Goal: Information Seeking & Learning: Check status

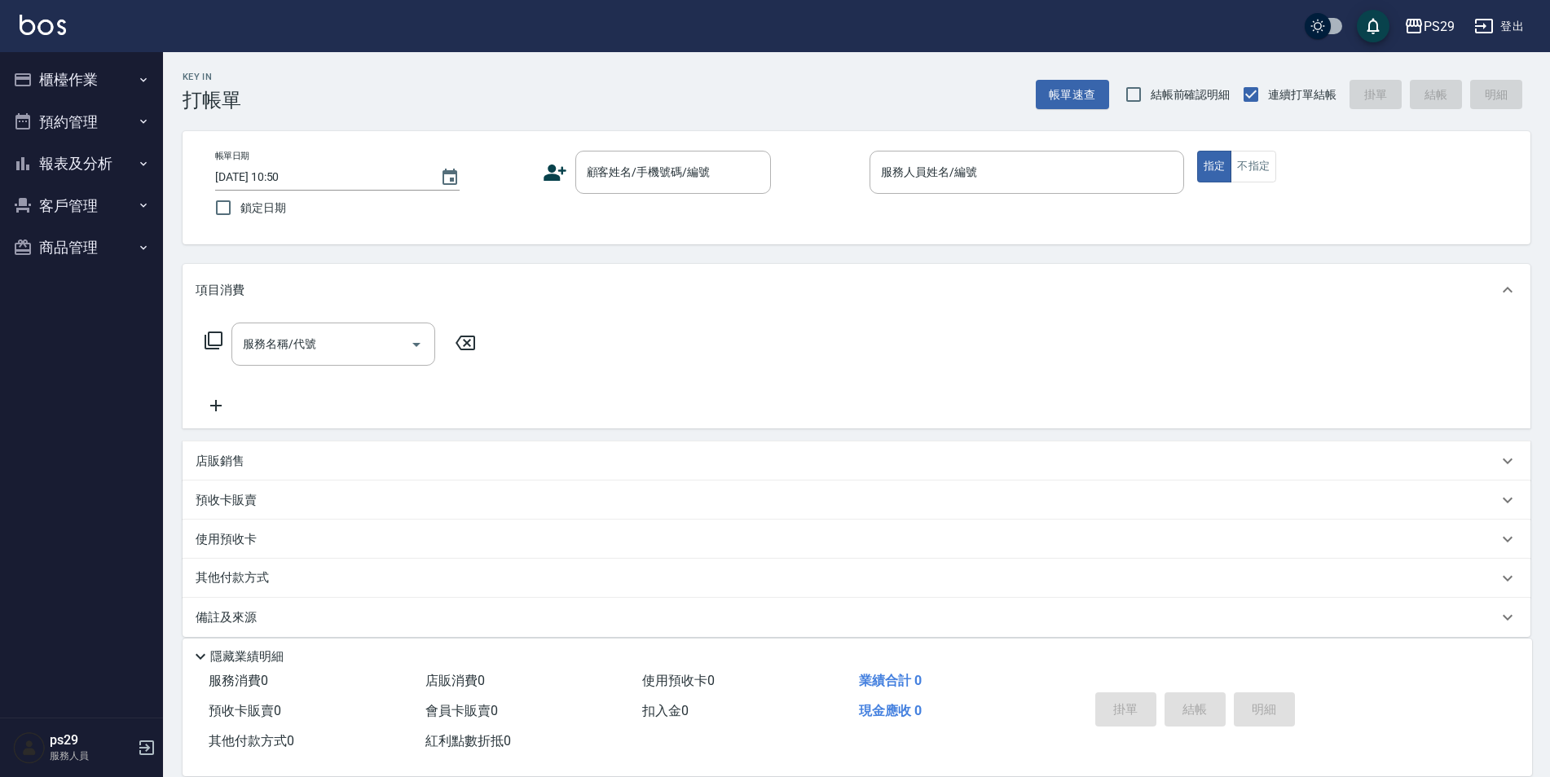
click at [50, 29] on img at bounding box center [43, 25] width 46 height 20
click at [24, 29] on img at bounding box center [43, 25] width 46 height 20
click at [29, 31] on img at bounding box center [43, 25] width 46 height 20
click at [95, 163] on button "報表及分析" at bounding box center [82, 164] width 150 height 42
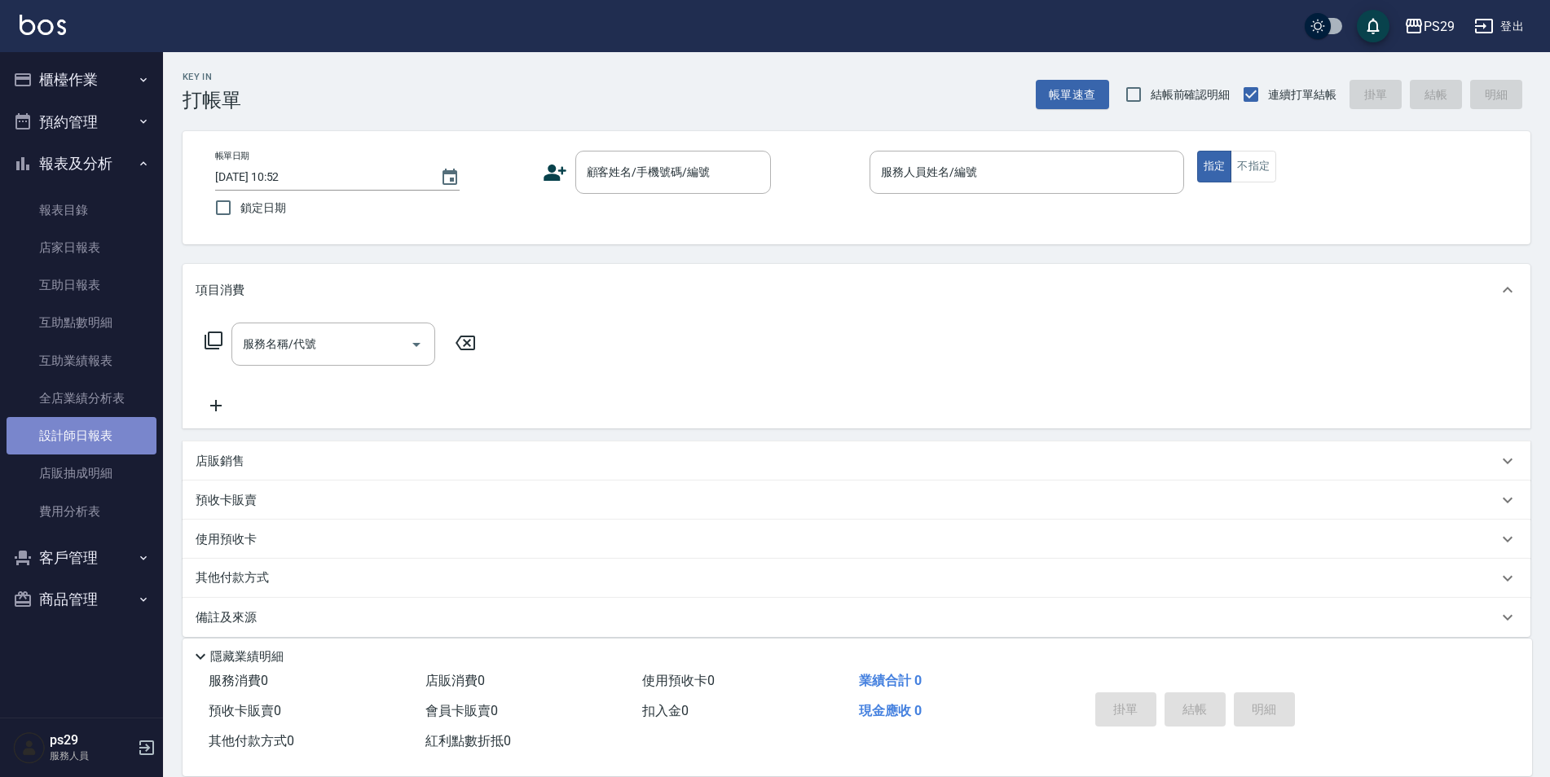
click at [102, 427] on link "設計師日報表" at bounding box center [82, 435] width 150 height 37
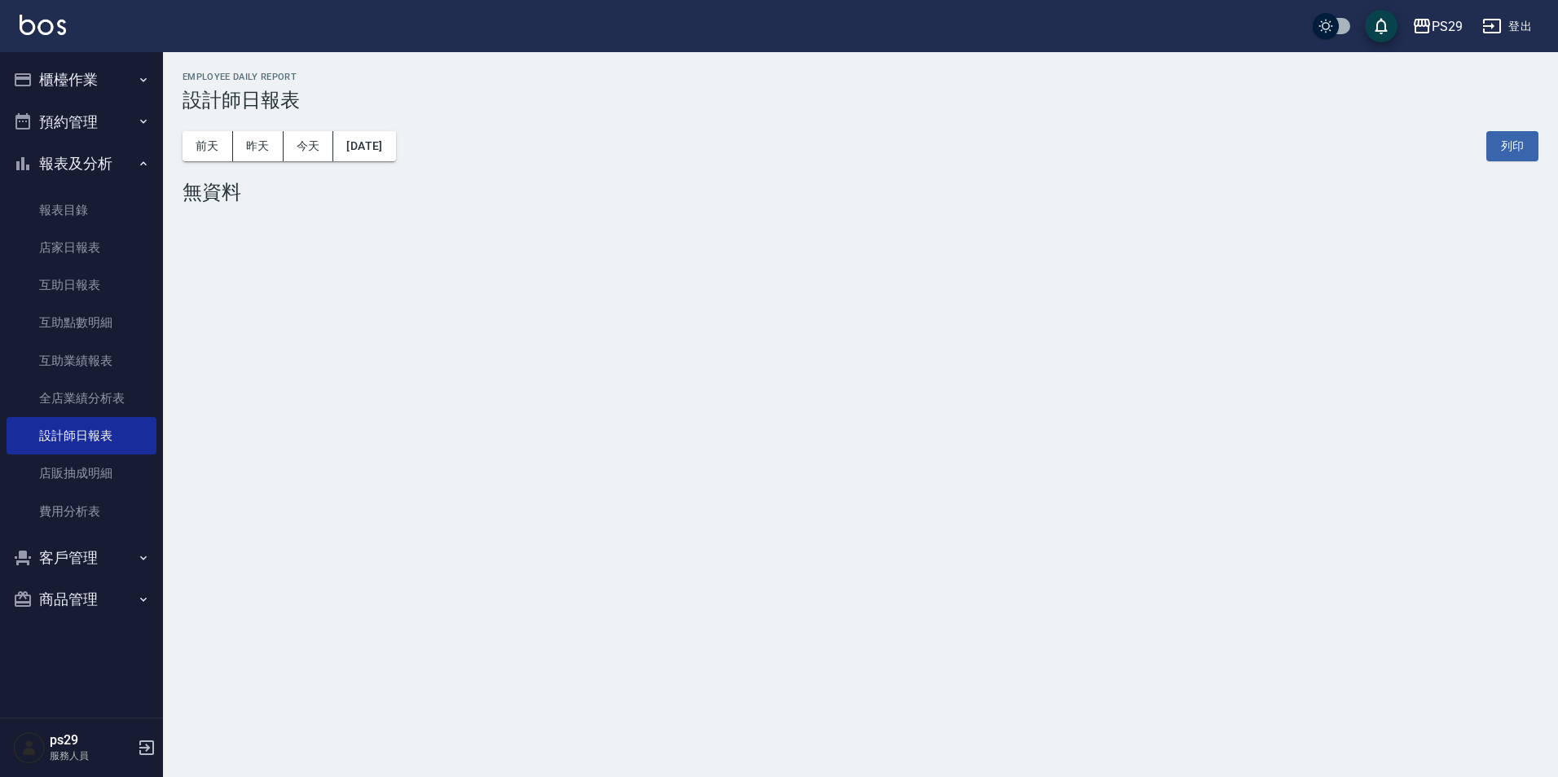
click at [48, 33] on img at bounding box center [43, 25] width 46 height 20
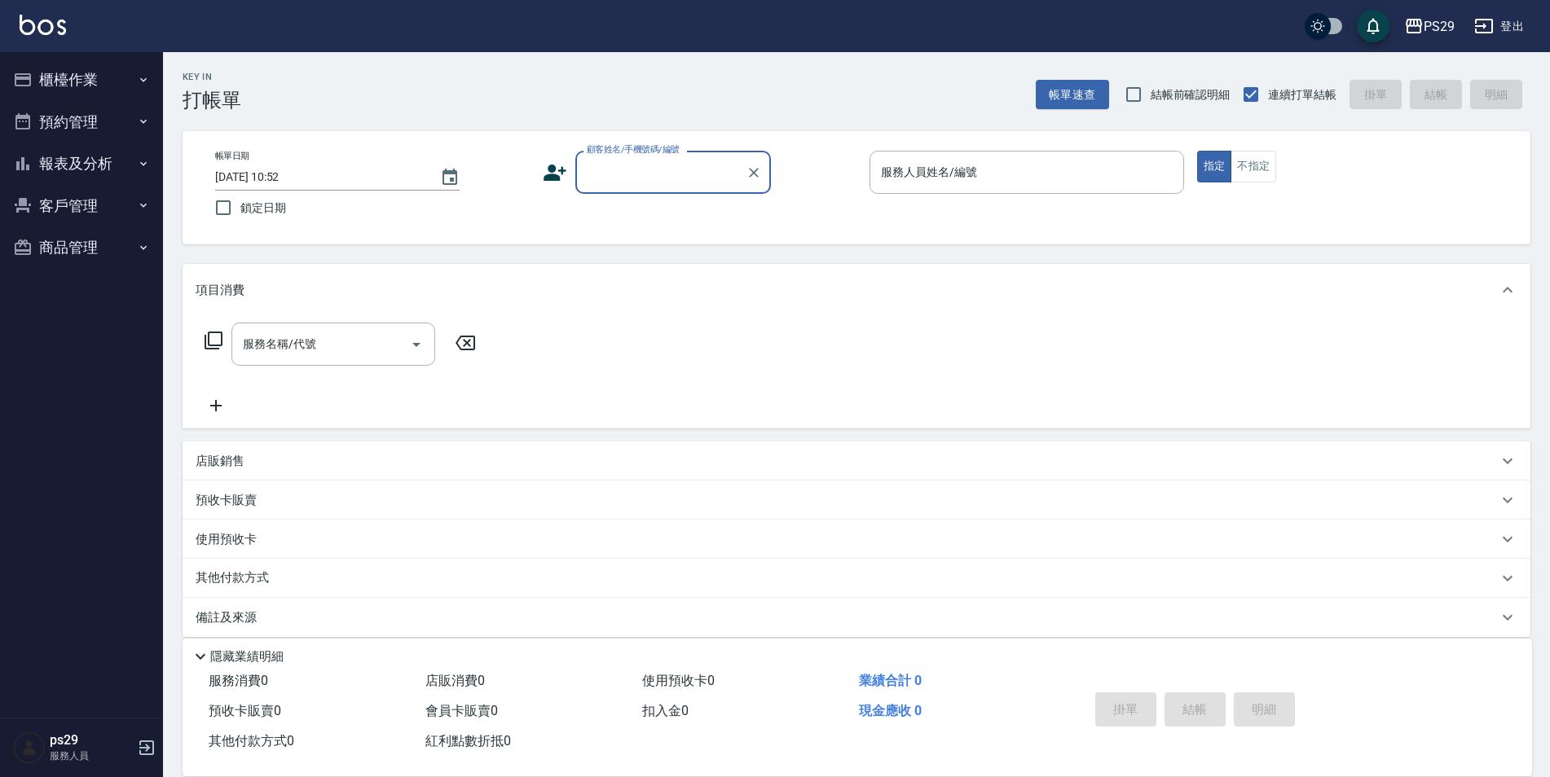
click at [105, 136] on button "預約管理" at bounding box center [82, 122] width 150 height 42
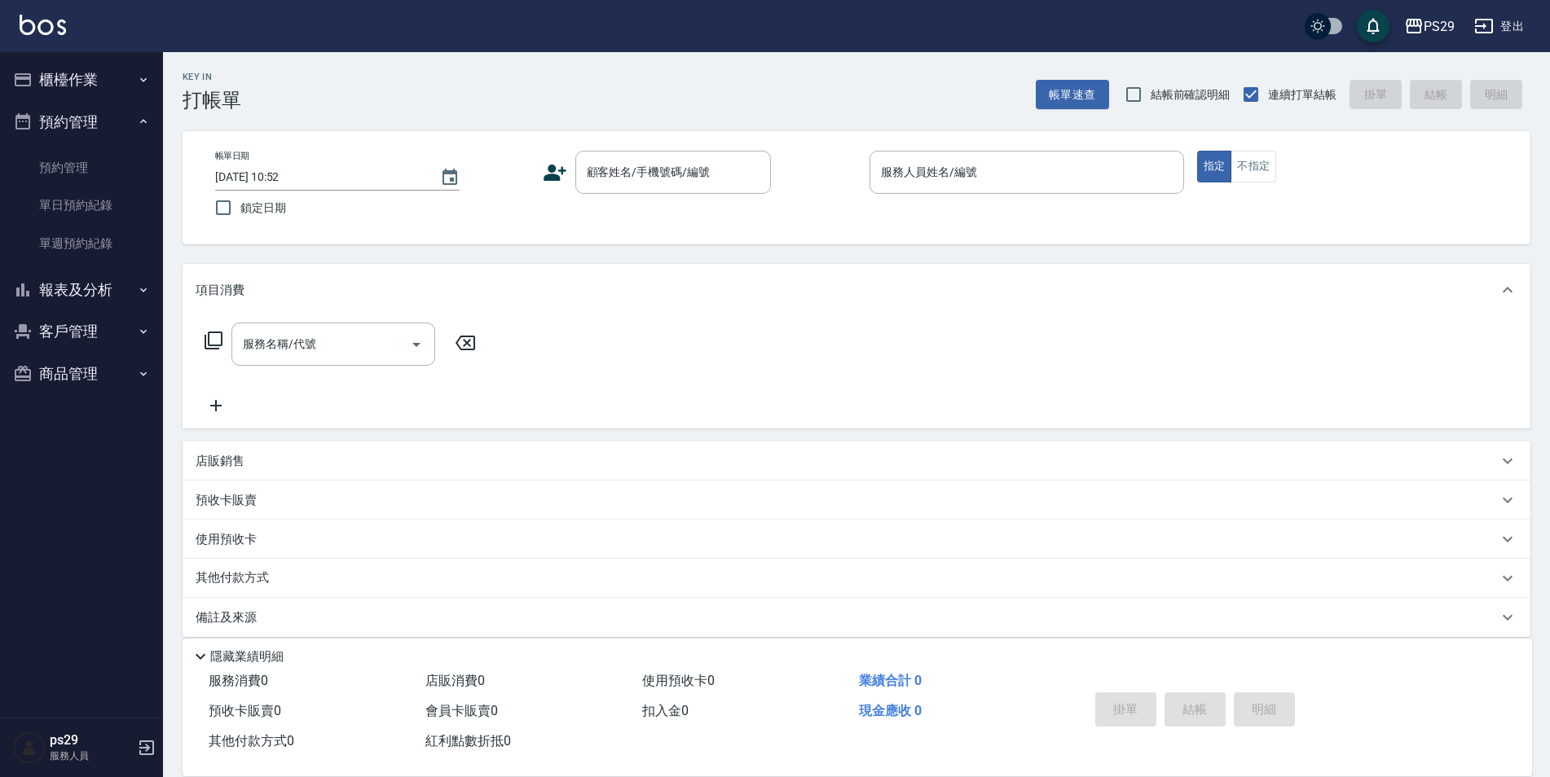
click at [112, 130] on button "預約管理" at bounding box center [82, 122] width 150 height 42
click at [116, 60] on button "櫃檯作業" at bounding box center [82, 80] width 150 height 42
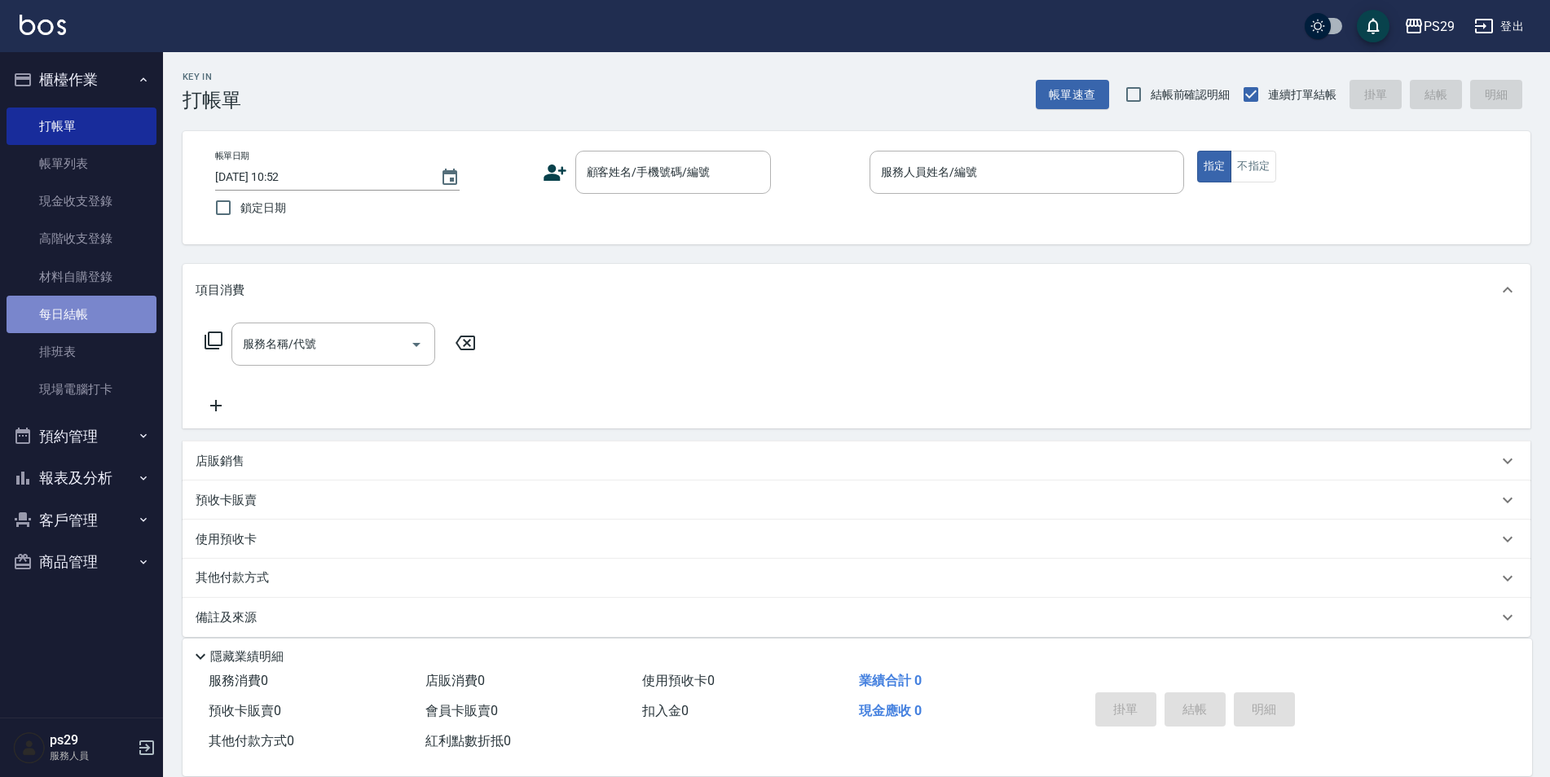
click at [94, 299] on link "每日結帳" at bounding box center [82, 314] width 150 height 37
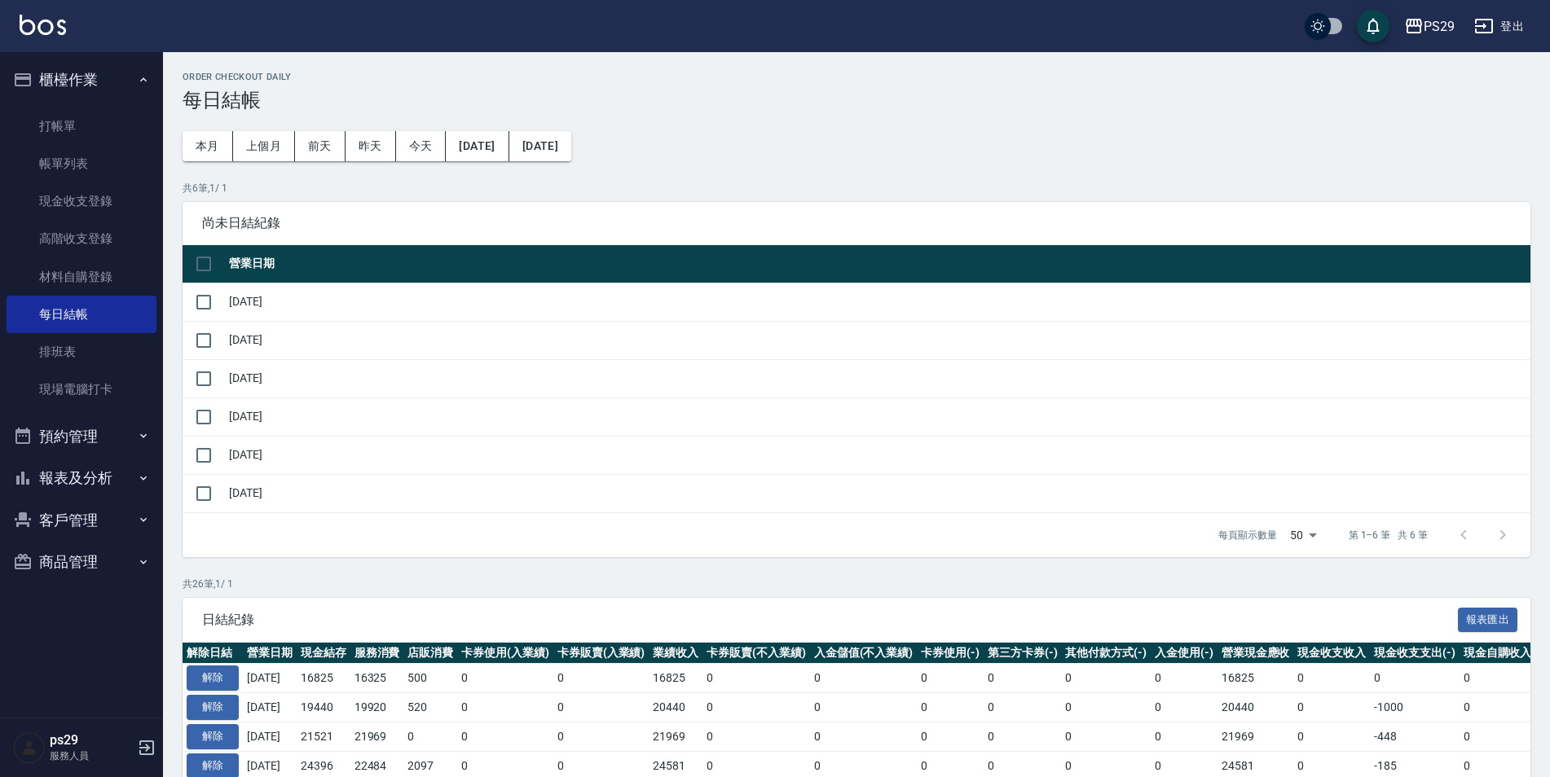
scroll to position [163, 0]
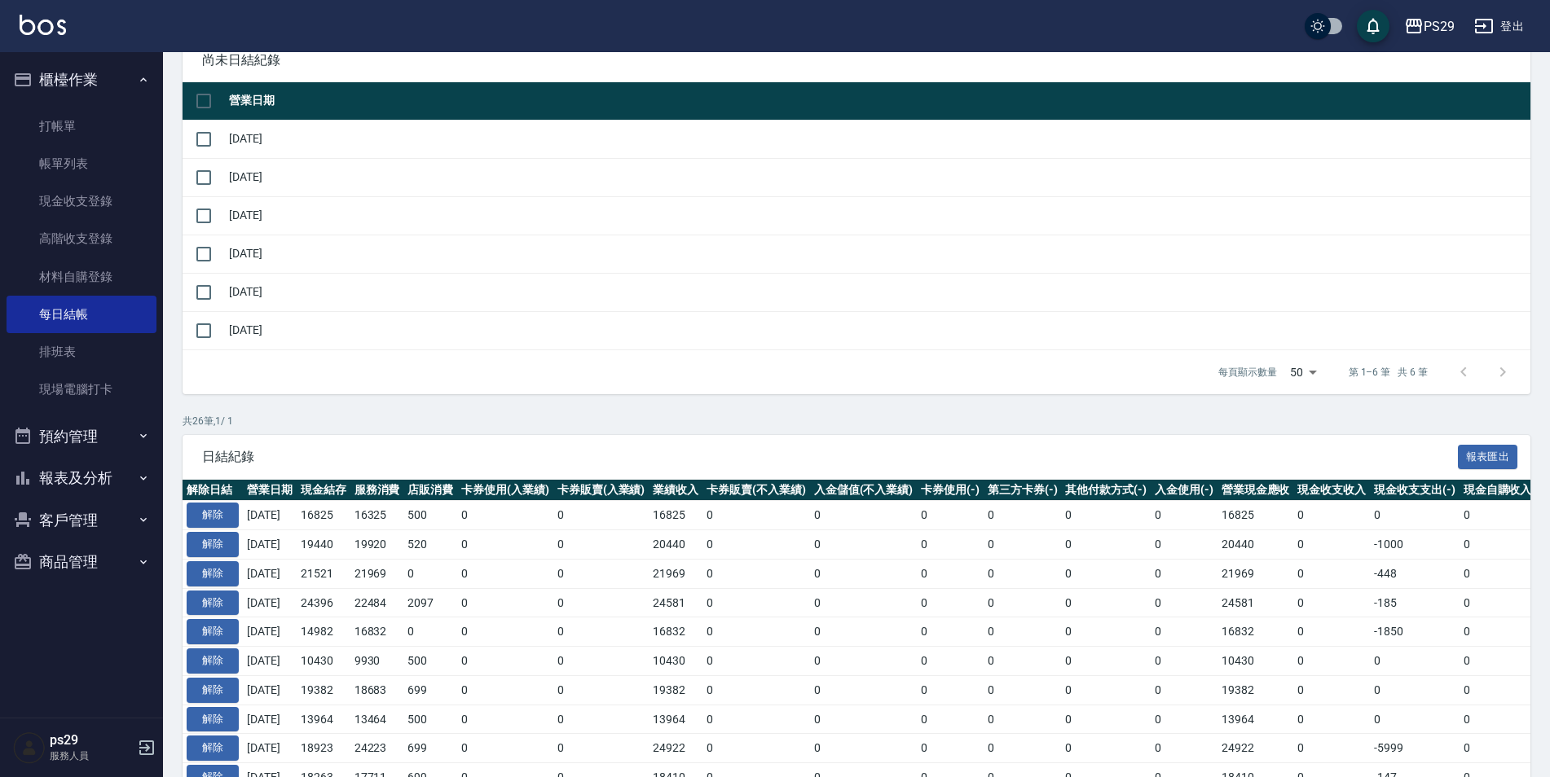
click at [249, 142] on td "[DATE]" at bounding box center [877, 139] width 1305 height 38
click at [214, 139] on input "checkbox" at bounding box center [204, 139] width 34 height 34
checkbox input "true"
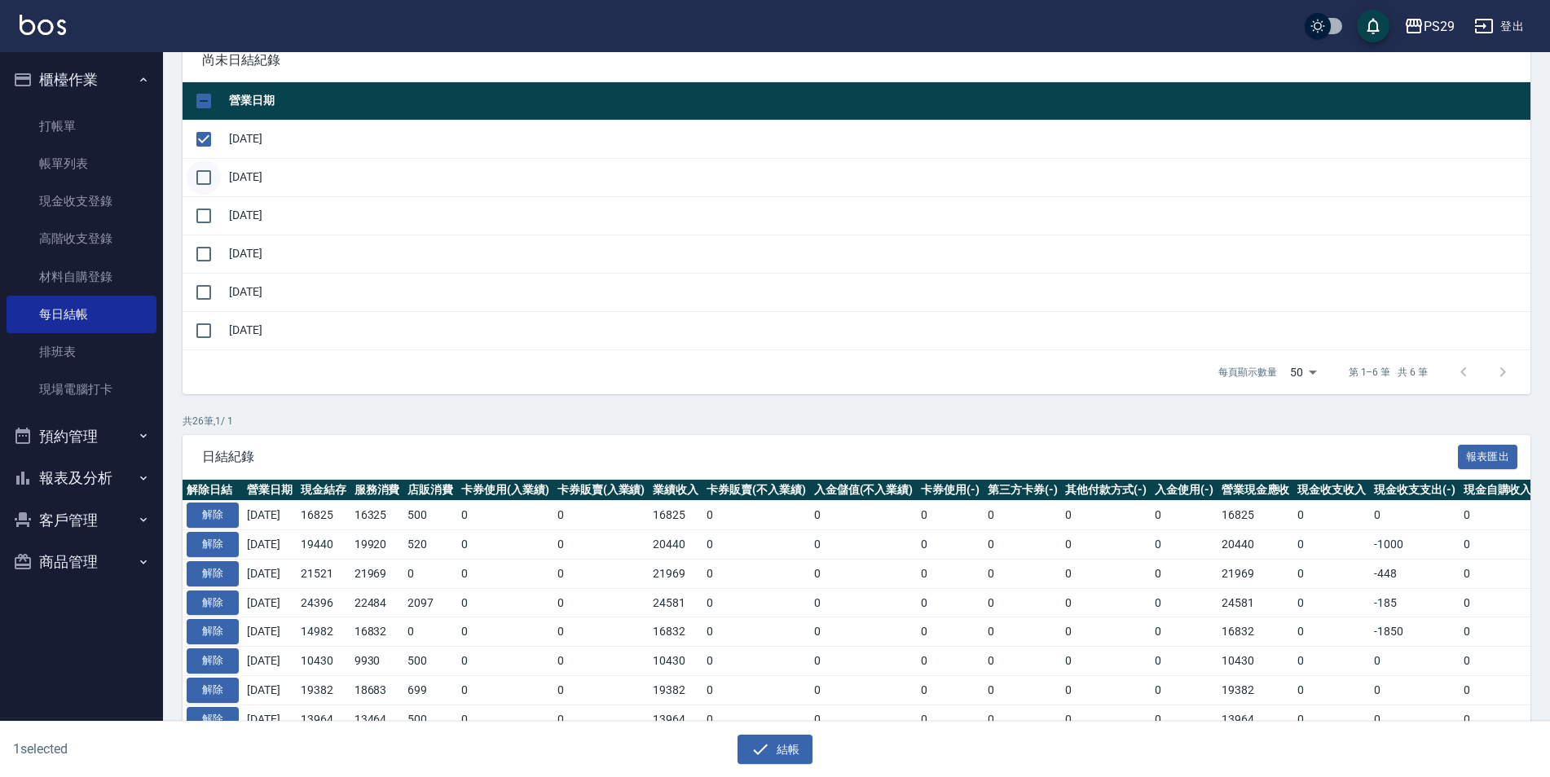
click at [209, 191] on input "checkbox" at bounding box center [204, 178] width 34 height 34
checkbox input "true"
click at [205, 226] on input "checkbox" at bounding box center [204, 216] width 34 height 34
checkbox input "true"
click at [205, 267] on input "checkbox" at bounding box center [204, 254] width 34 height 34
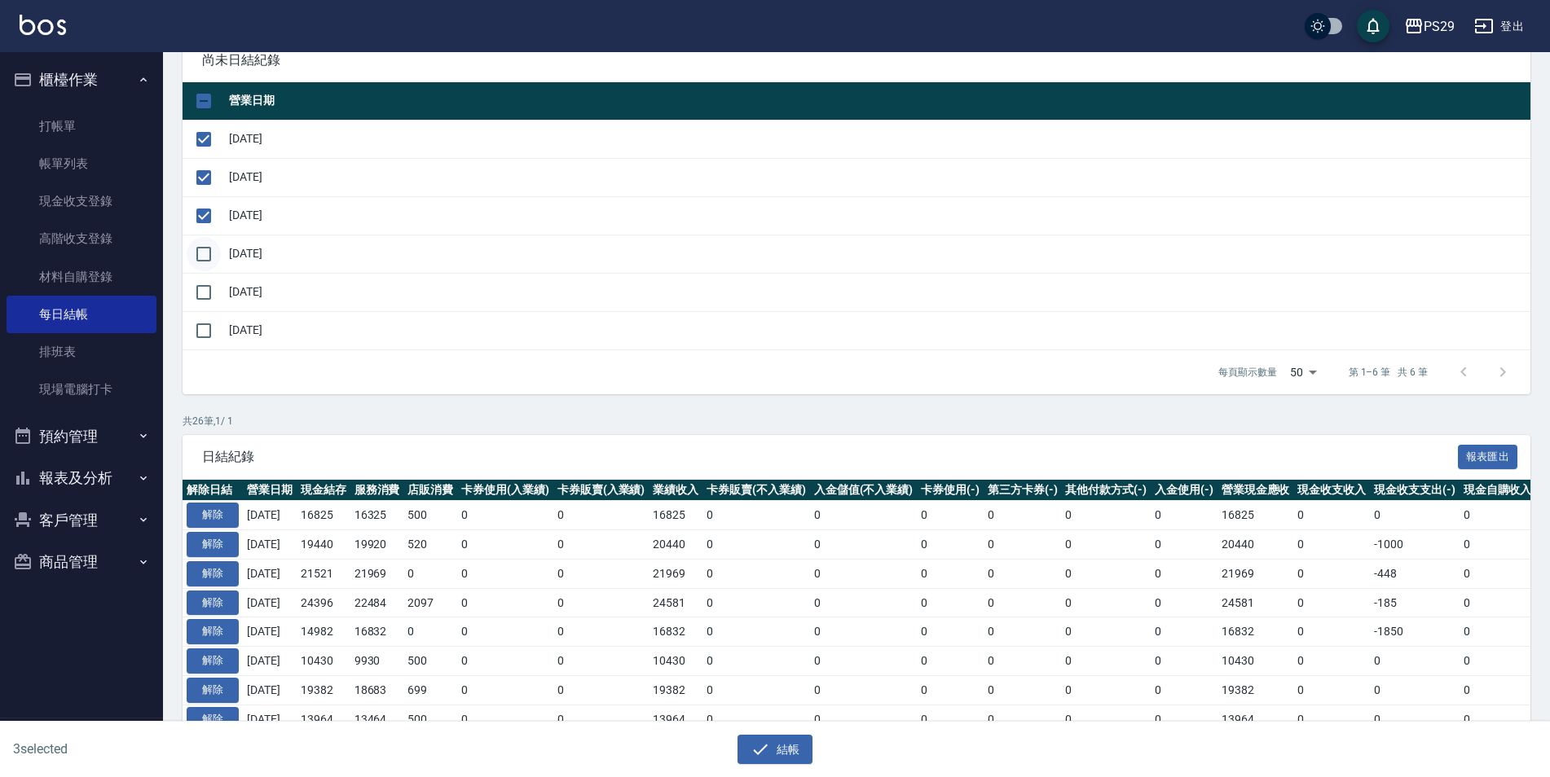
checkbox input "true"
click at [205, 291] on input "checkbox" at bounding box center [204, 292] width 34 height 34
checkbox input "true"
click at [778, 760] on button "結帳" at bounding box center [775, 750] width 76 height 30
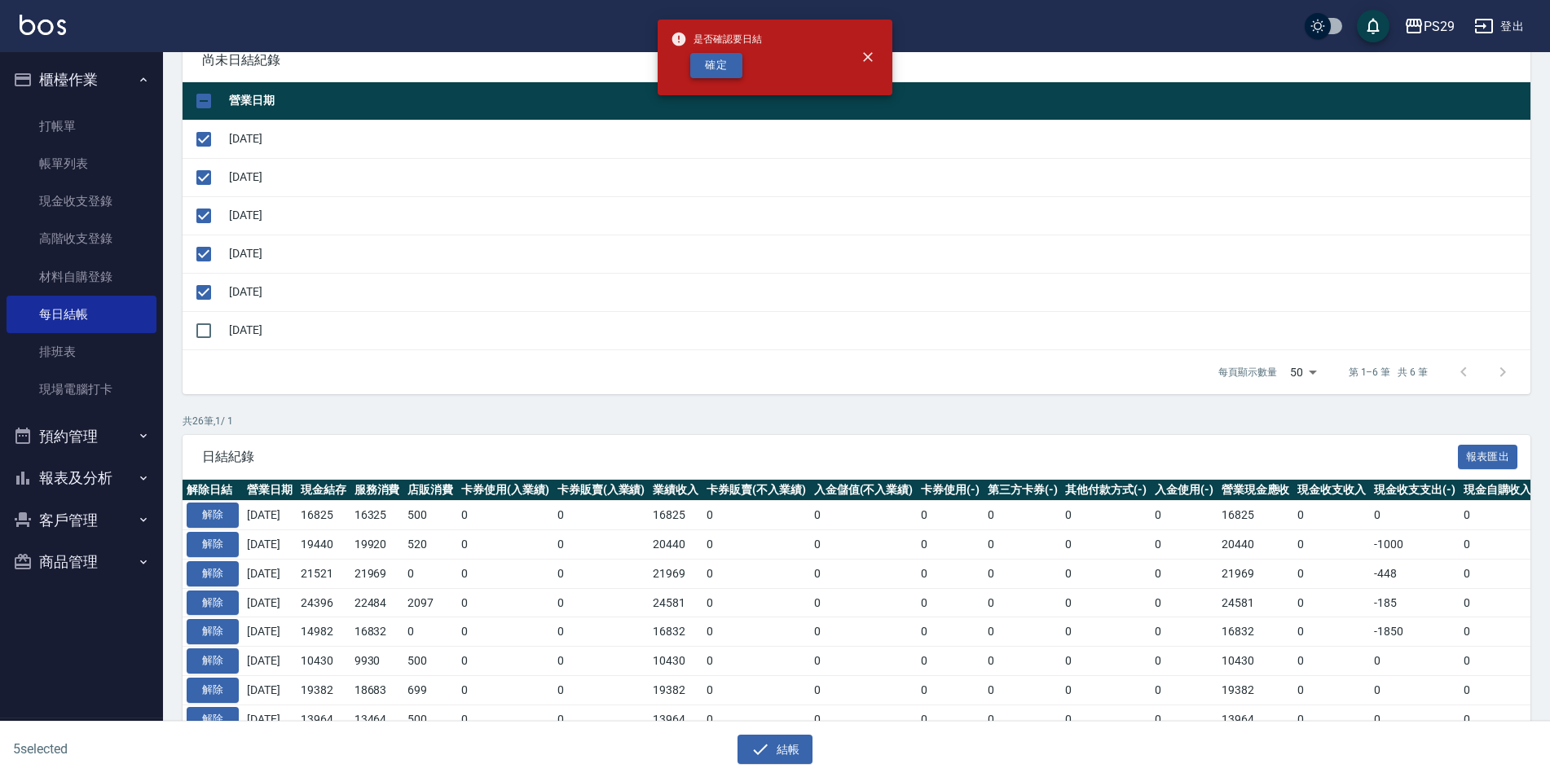
click at [711, 68] on button "確定" at bounding box center [716, 65] width 52 height 25
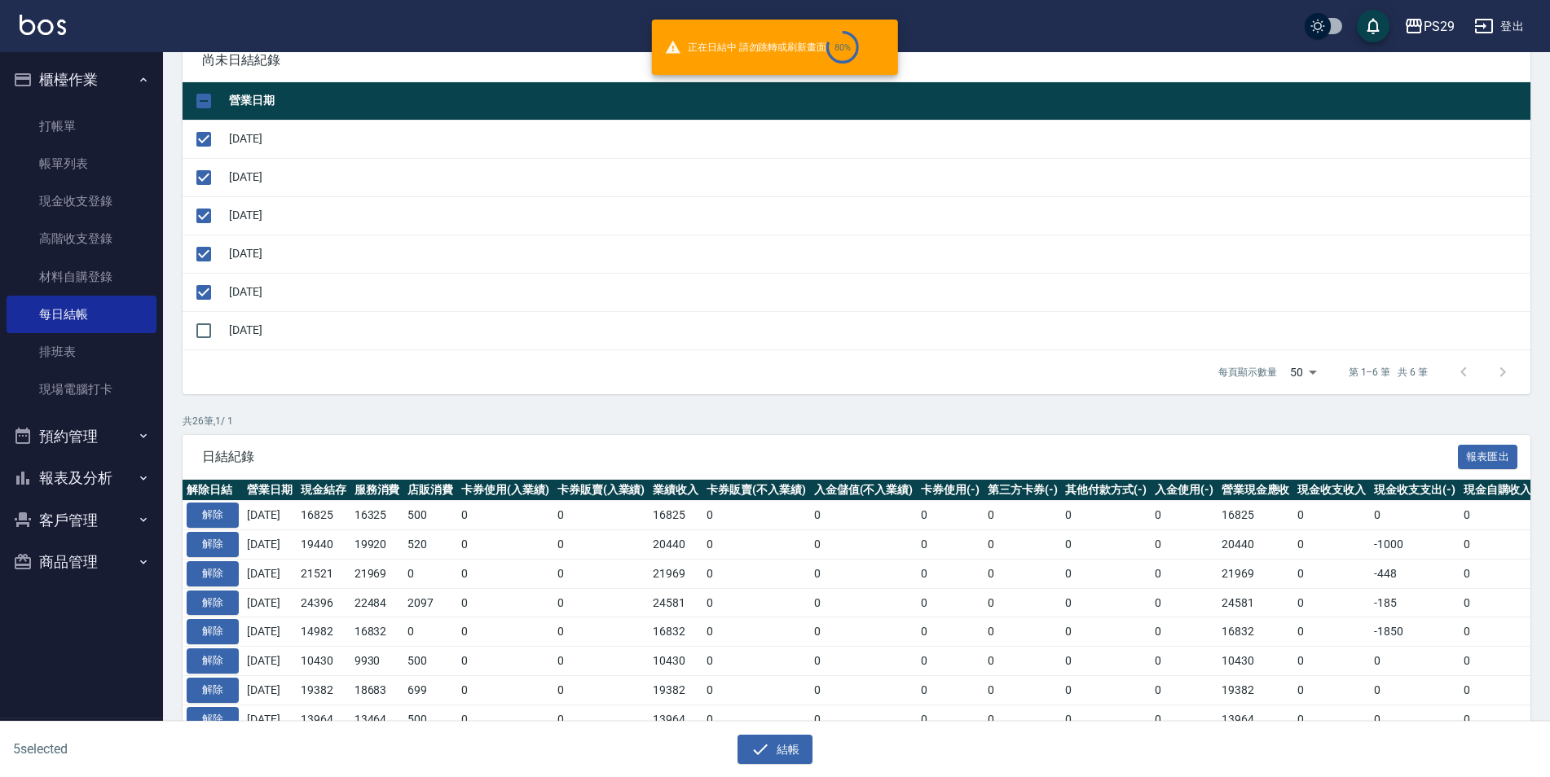
checkbox input "false"
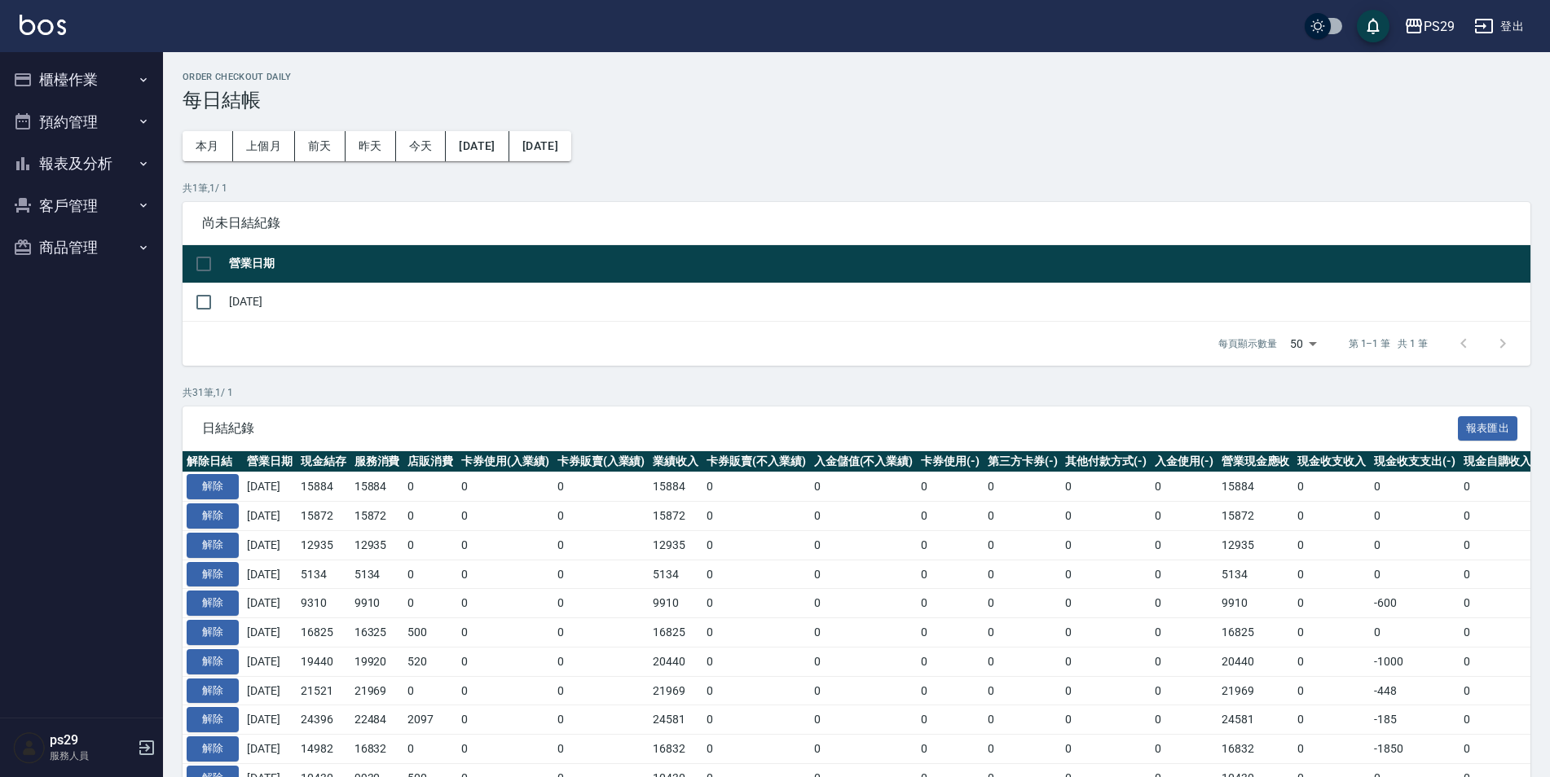
scroll to position [326, 0]
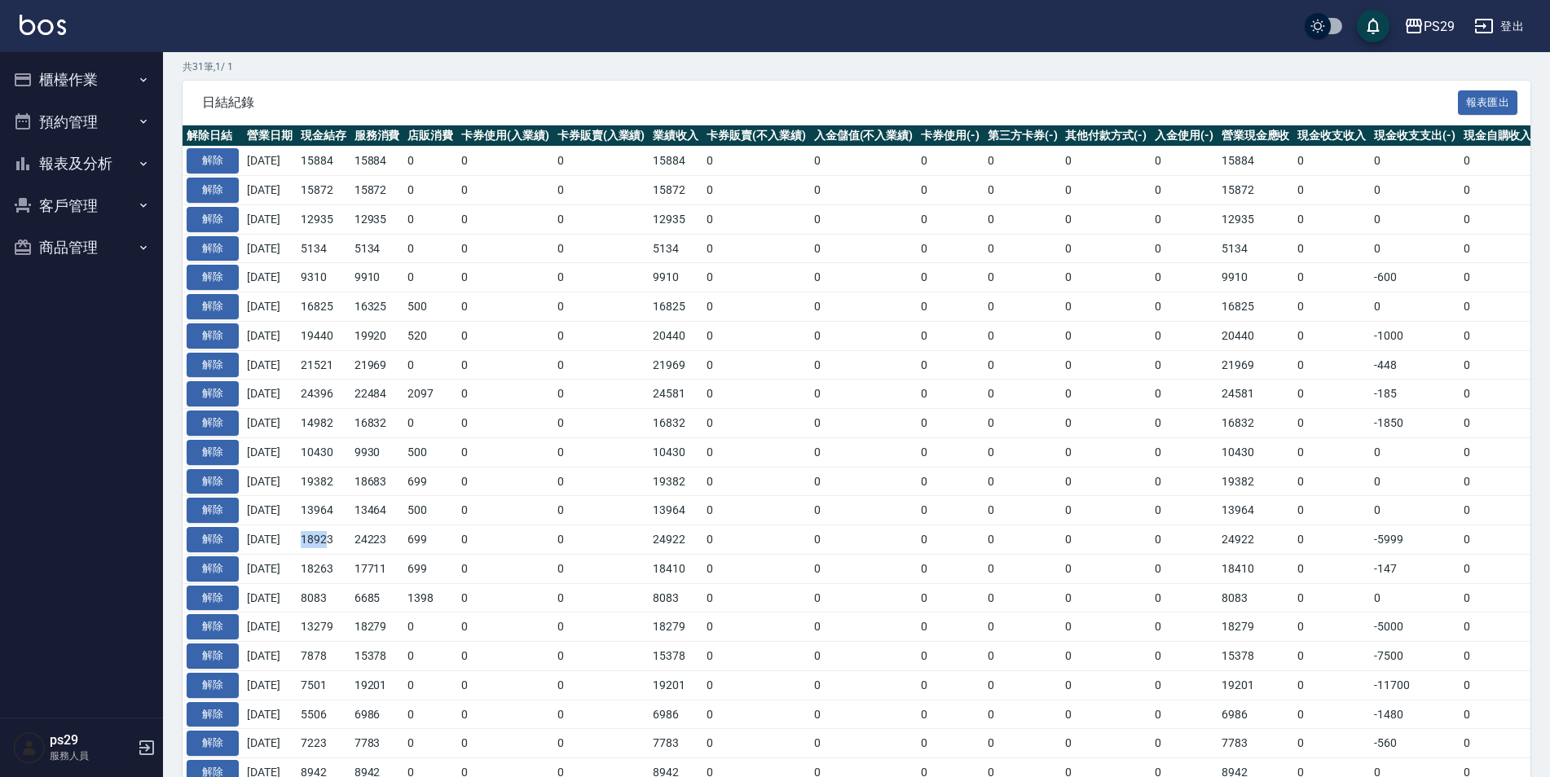
drag, startPoint x: 317, startPoint y: 537, endPoint x: 339, endPoint y: 537, distance: 22.0
click at [339, 537] on td "18923" at bounding box center [324, 540] width 54 height 29
click at [342, 537] on td "18923" at bounding box center [324, 540] width 54 height 29
click at [350, 539] on td "18923" at bounding box center [324, 540] width 54 height 29
drag, startPoint x: 311, startPoint y: 537, endPoint x: 345, endPoint y: 531, distance: 34.7
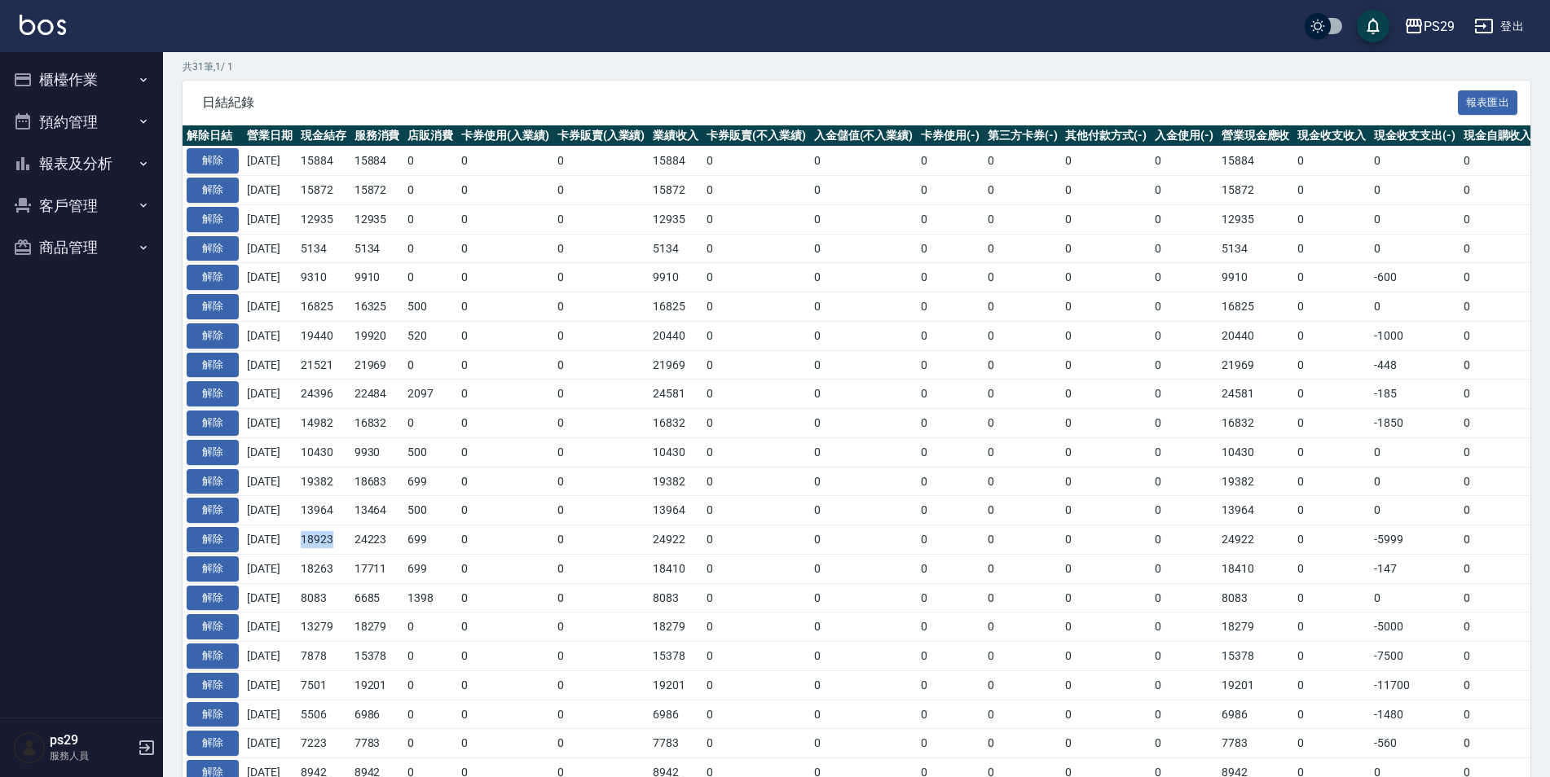
click at [345, 531] on td "18923" at bounding box center [324, 540] width 54 height 29
drag, startPoint x: 345, startPoint y: 531, endPoint x: 346, endPoint y: 540, distance: 9.0
click at [346, 540] on td "18923" at bounding box center [324, 540] width 54 height 29
click at [876, 68] on p "共 31 筆, 1 / 1" at bounding box center [857, 66] width 1348 height 15
click at [46, 17] on img at bounding box center [43, 25] width 46 height 20
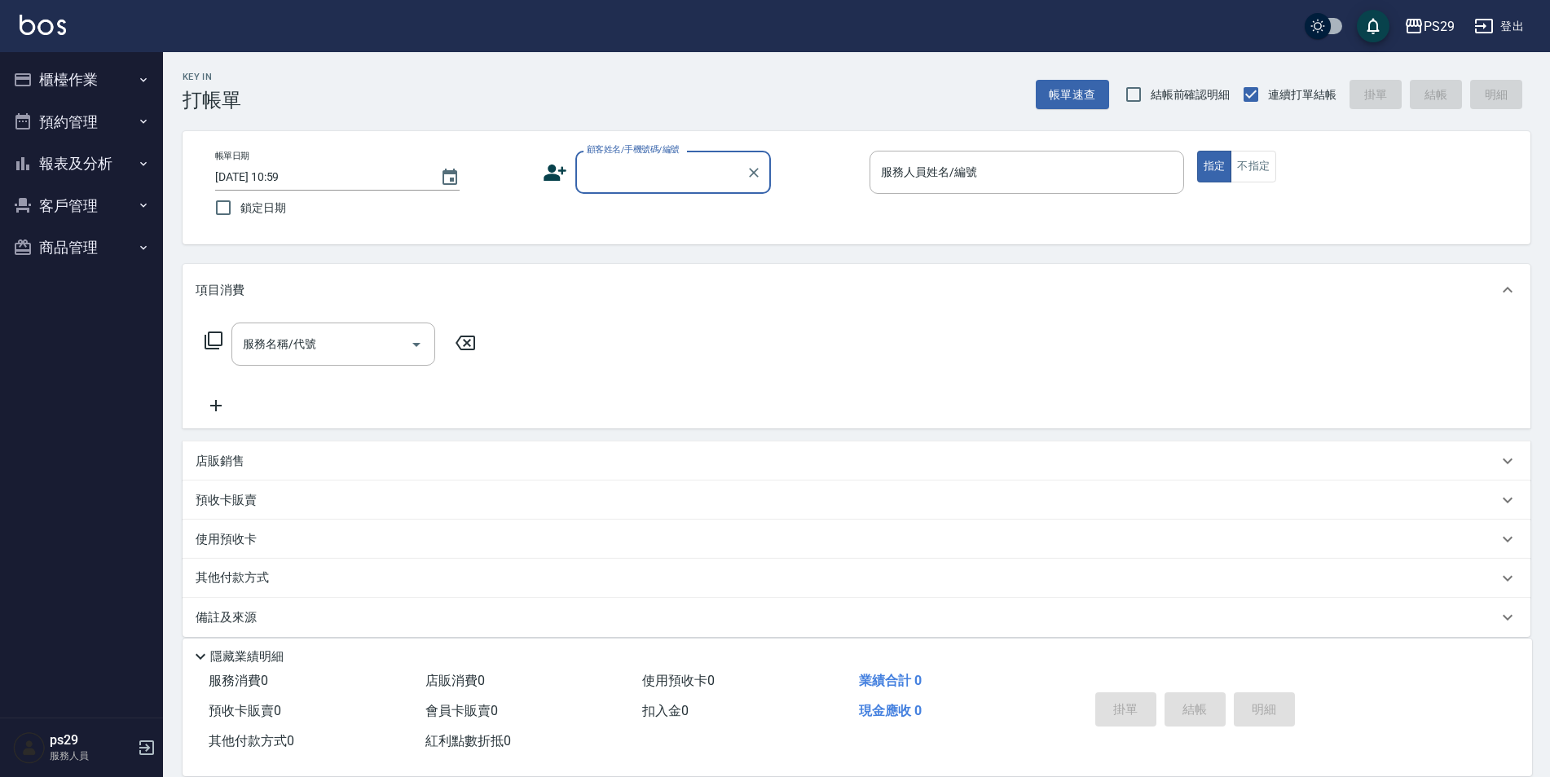
click at [48, 11] on div "PS29 登出" at bounding box center [775, 26] width 1550 height 52
click at [47, 19] on img at bounding box center [43, 25] width 46 height 20
click at [37, 31] on img at bounding box center [43, 25] width 46 height 20
click at [33, 35] on link at bounding box center [43, 27] width 46 height 24
click at [67, 31] on div "PS29 登出" at bounding box center [775, 26] width 1550 height 52
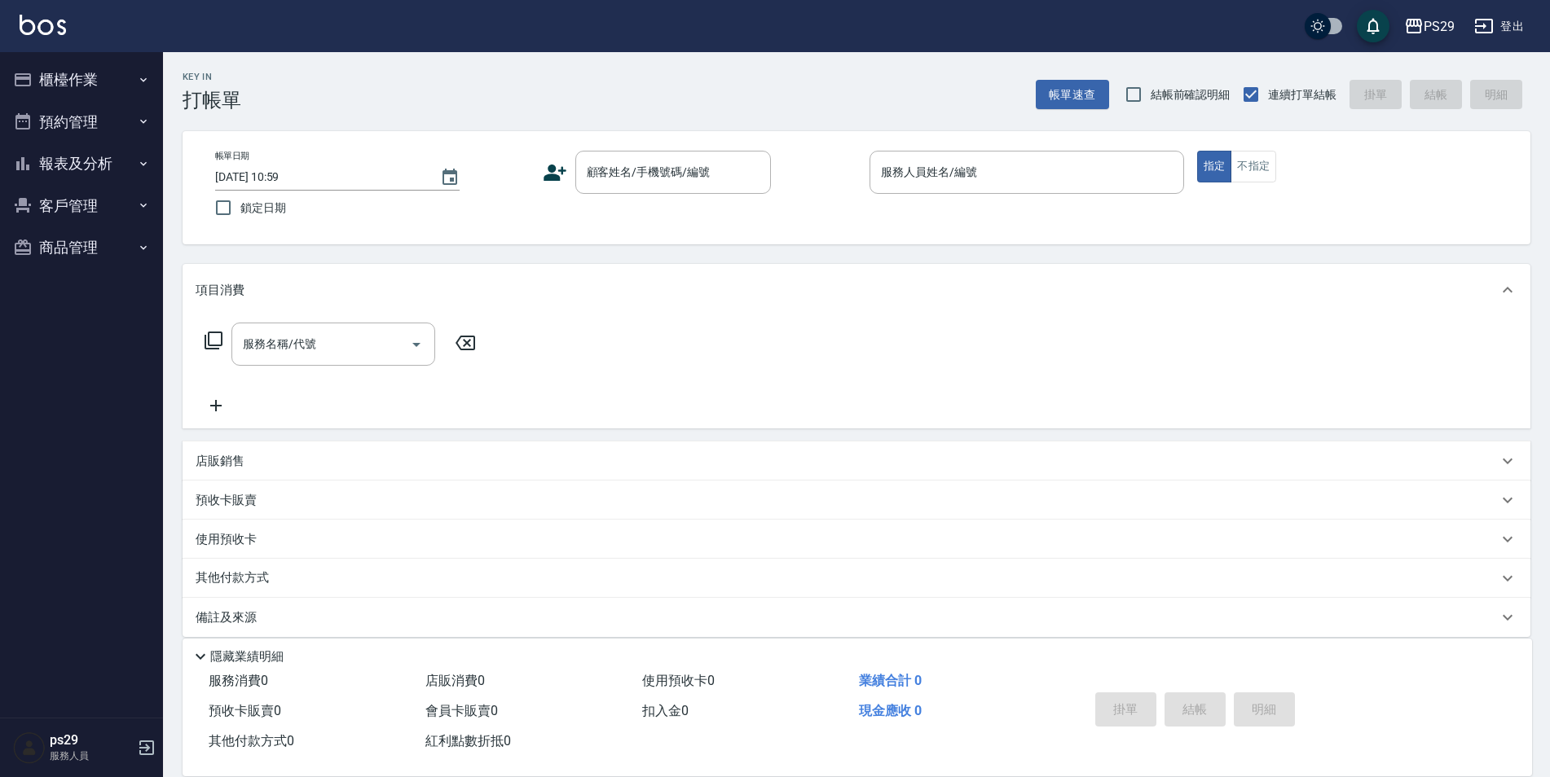
click at [23, 31] on img at bounding box center [43, 25] width 46 height 20
click at [56, 17] on img at bounding box center [43, 25] width 46 height 20
click at [95, 158] on button "報表及分析" at bounding box center [82, 164] width 150 height 42
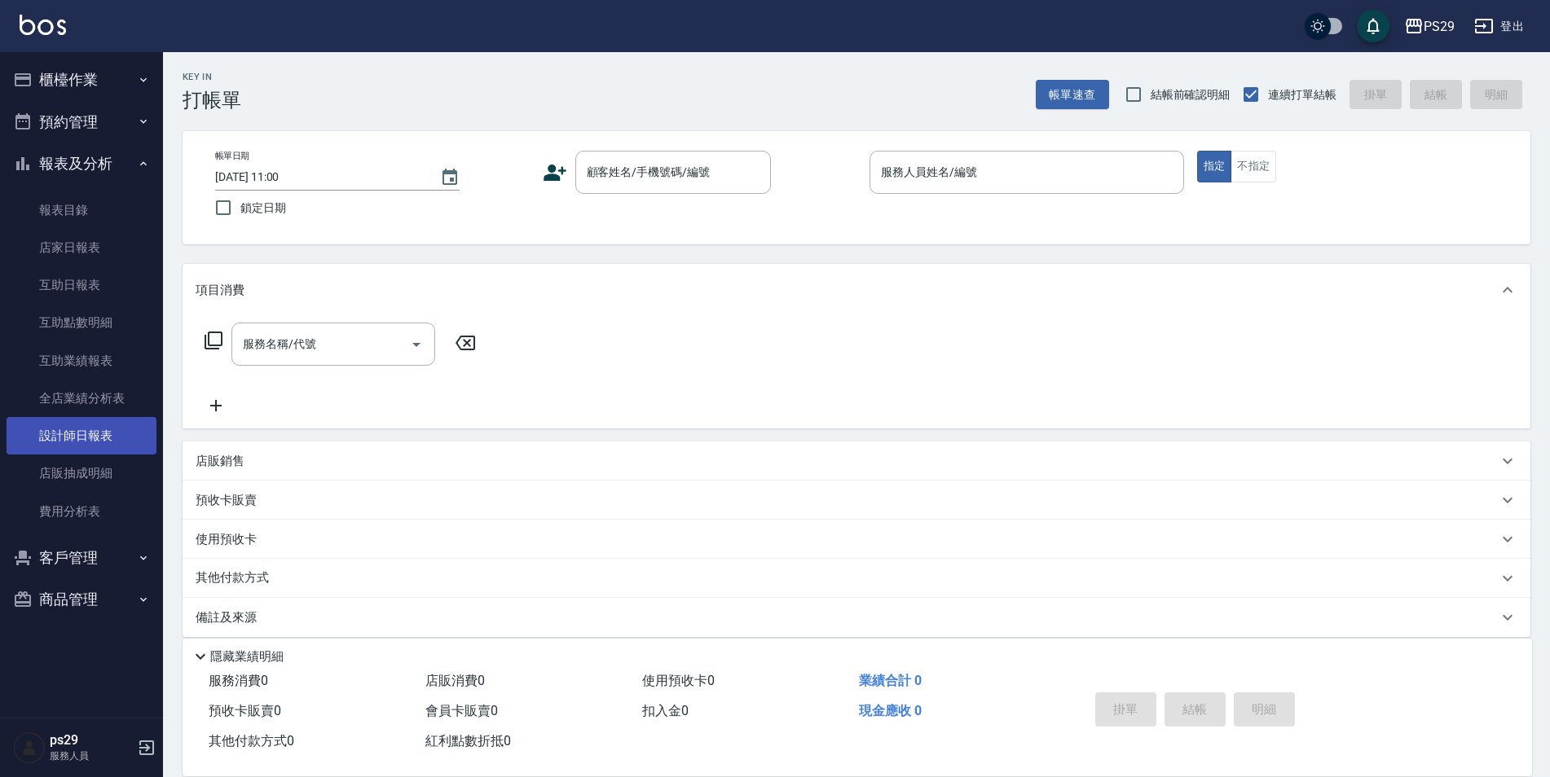
click at [117, 433] on link "設計師日報表" at bounding box center [82, 435] width 150 height 37
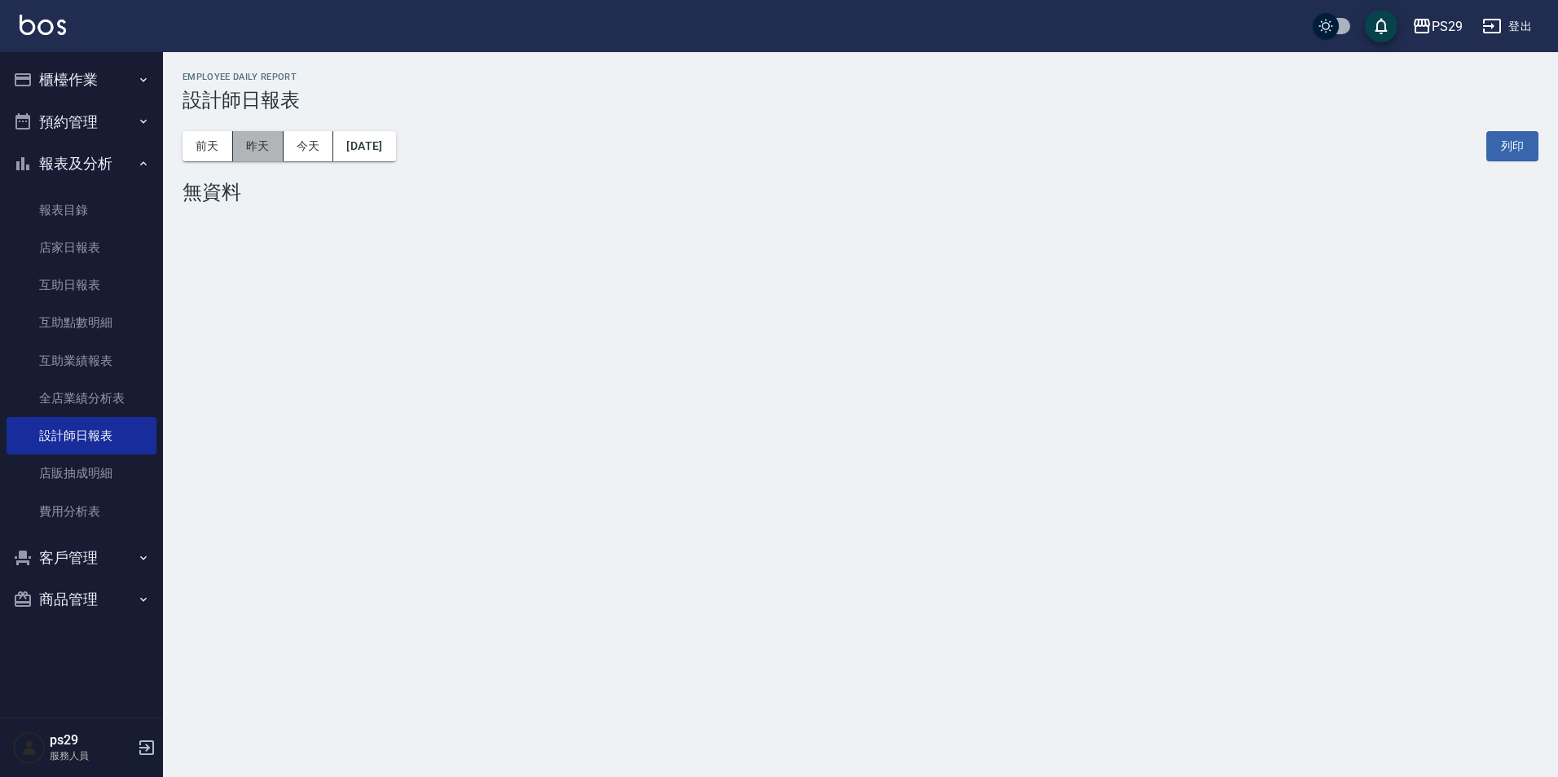
click at [249, 143] on button "昨天" at bounding box center [258, 146] width 51 height 30
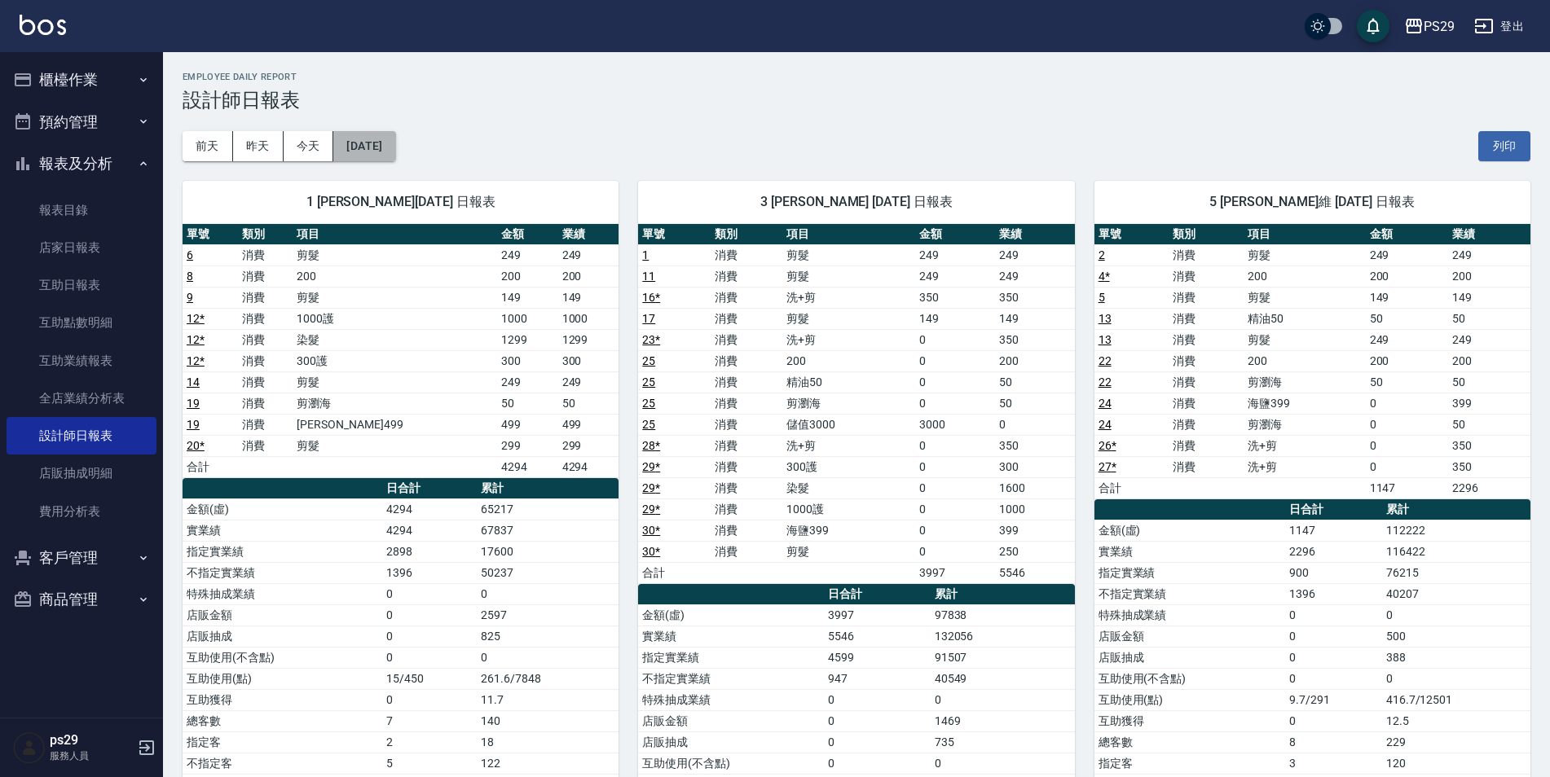
click at [352, 134] on button "[DATE]" at bounding box center [364, 146] width 62 height 30
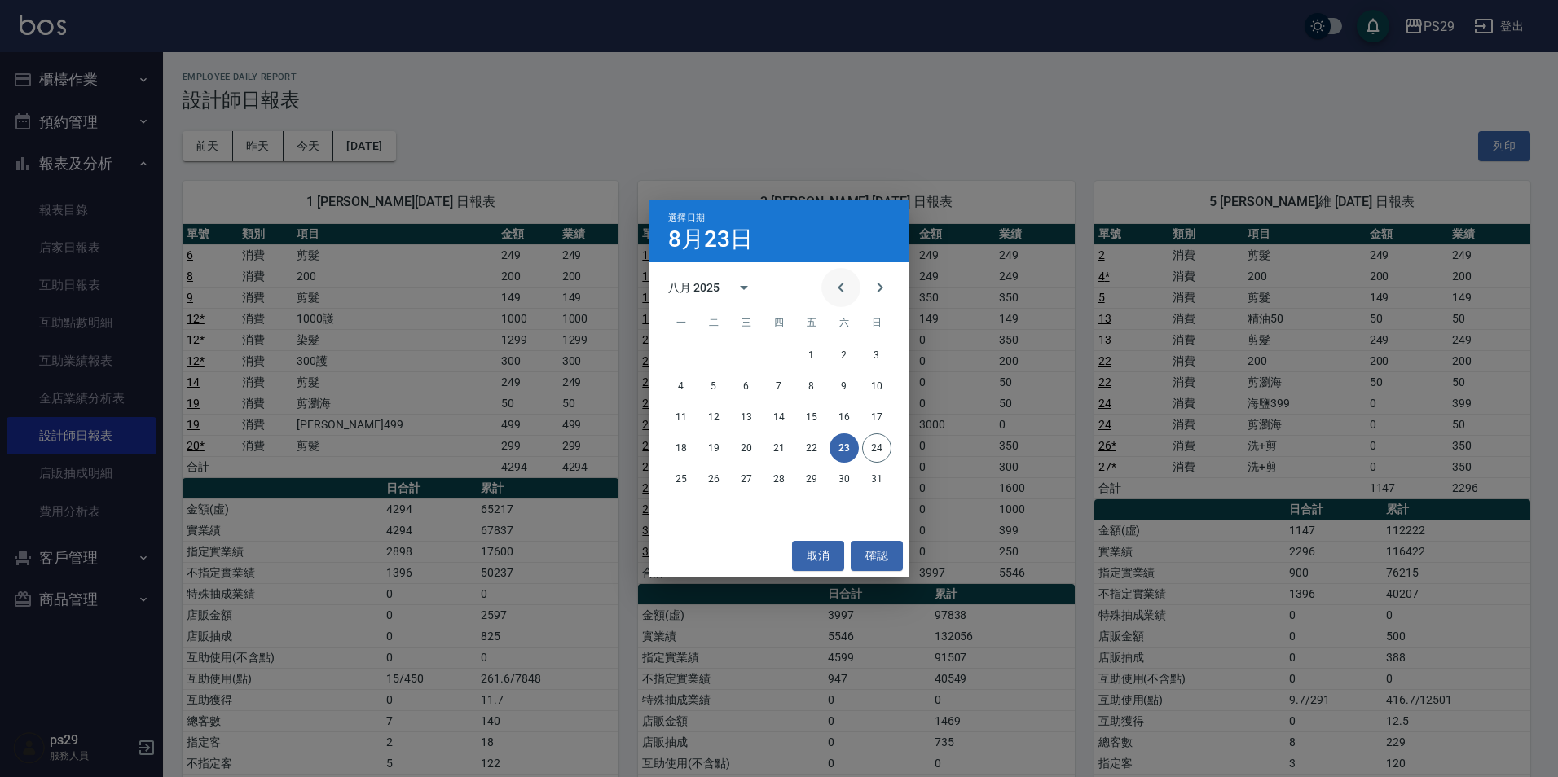
click at [842, 287] on icon "Previous month" at bounding box center [841, 288] width 20 height 20
click at [748, 441] on button "23" at bounding box center [746, 447] width 29 height 29
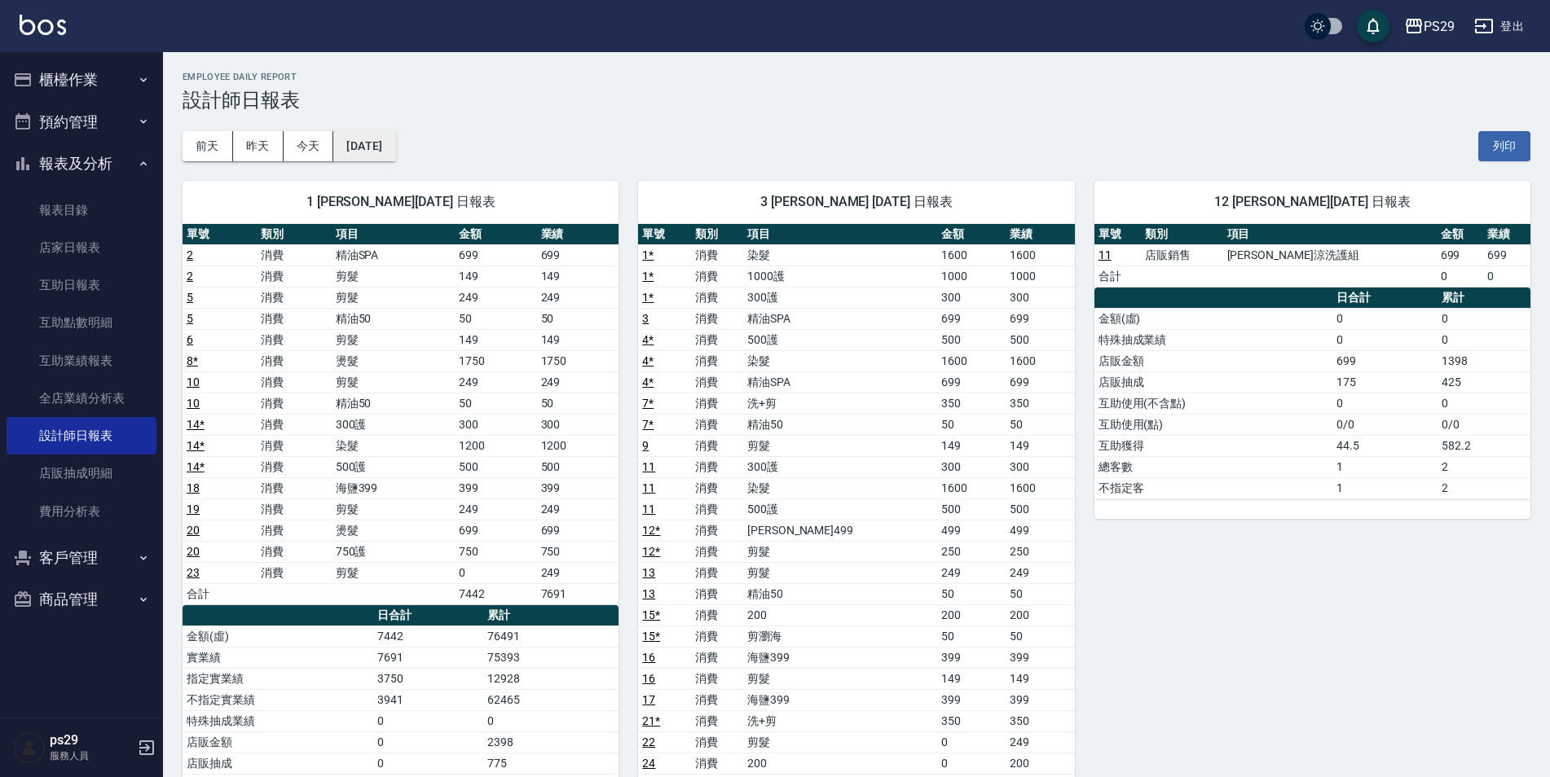
click at [382, 139] on button "[DATE]" at bounding box center [364, 146] width 62 height 30
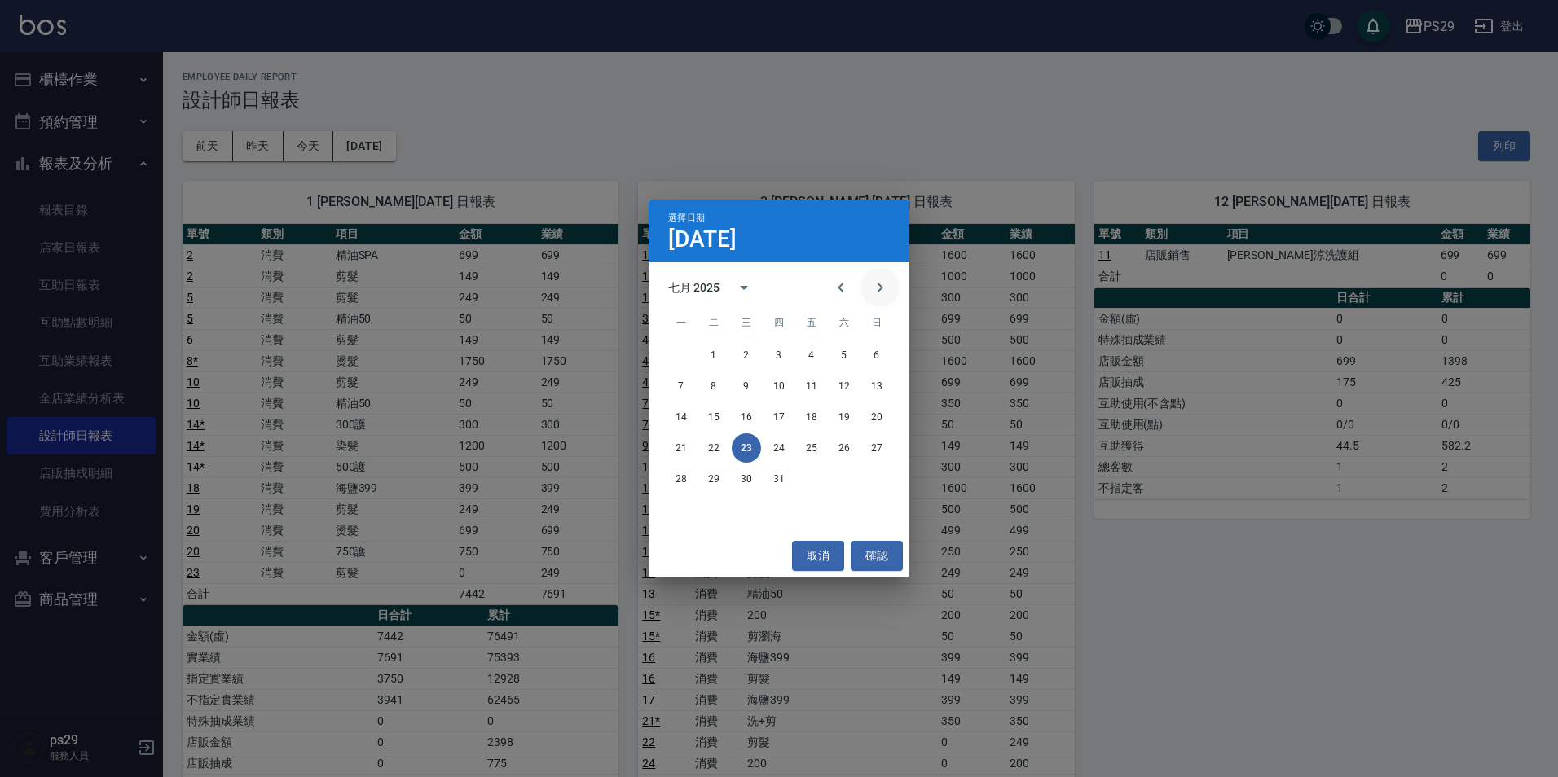
click at [887, 282] on icon "Next month" at bounding box center [880, 288] width 20 height 20
click at [847, 442] on button "23" at bounding box center [843, 447] width 29 height 29
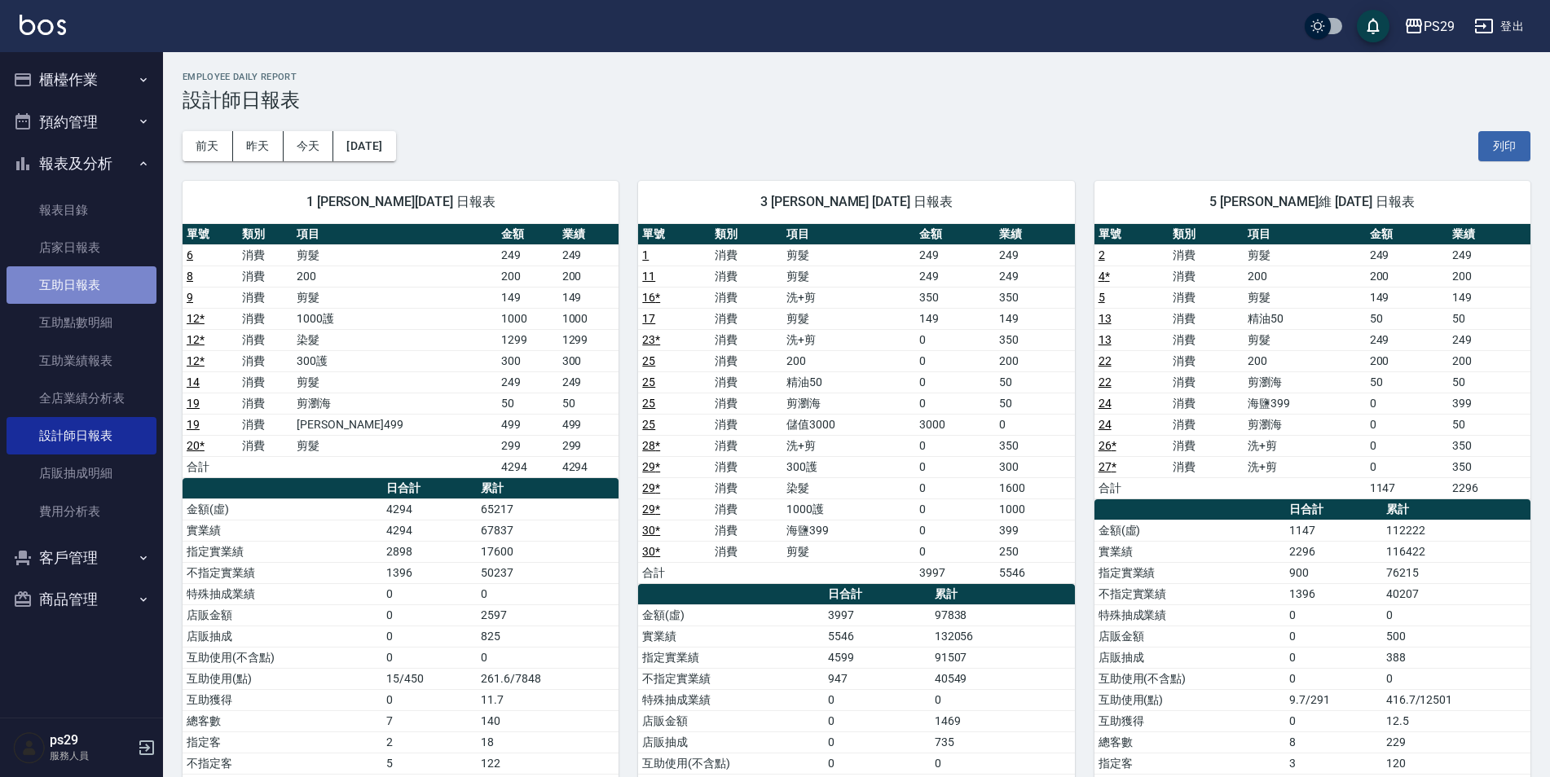
click at [108, 276] on link "互助日報表" at bounding box center [82, 284] width 150 height 37
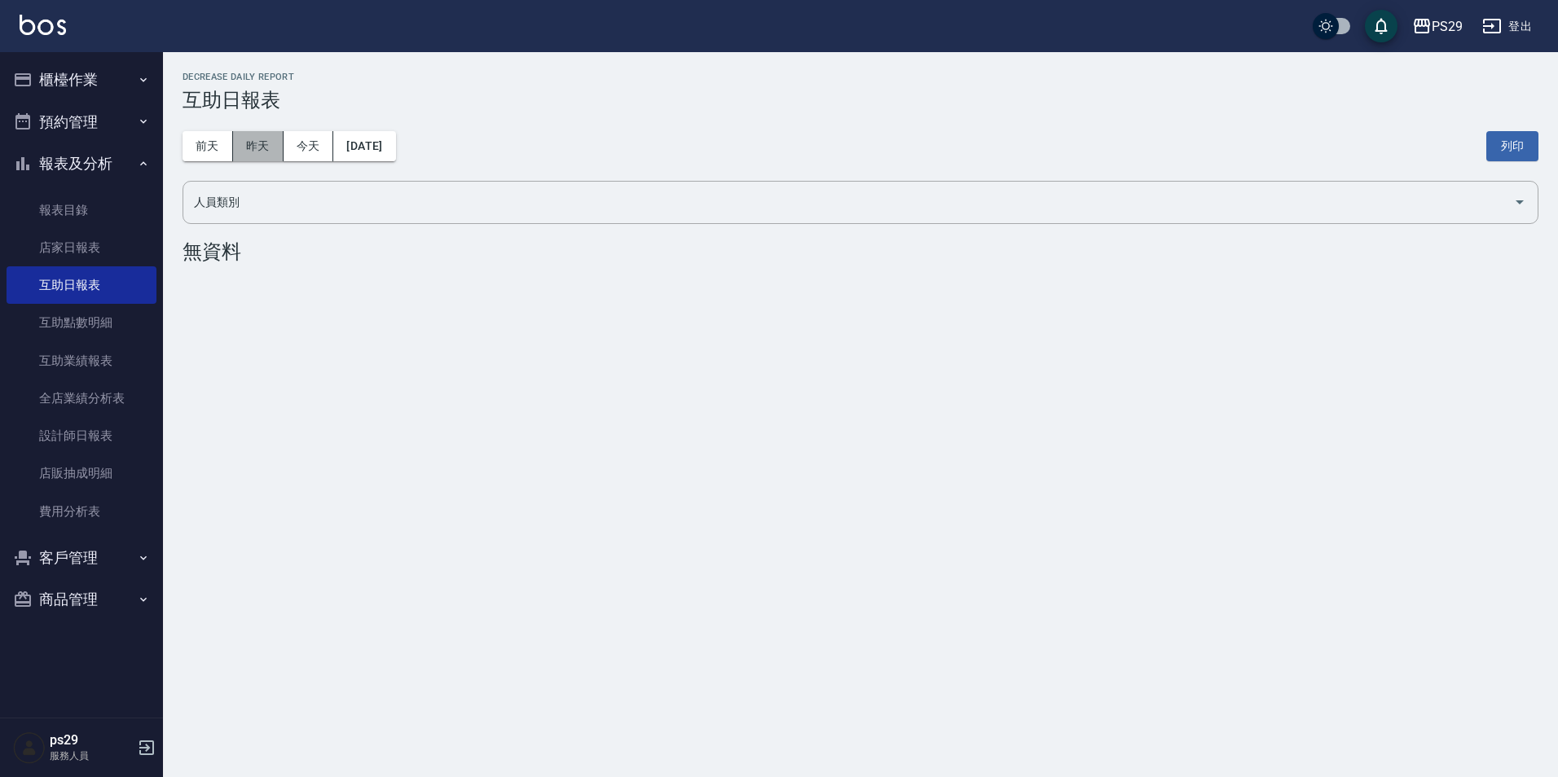
click at [257, 146] on button "昨天" at bounding box center [258, 146] width 51 height 30
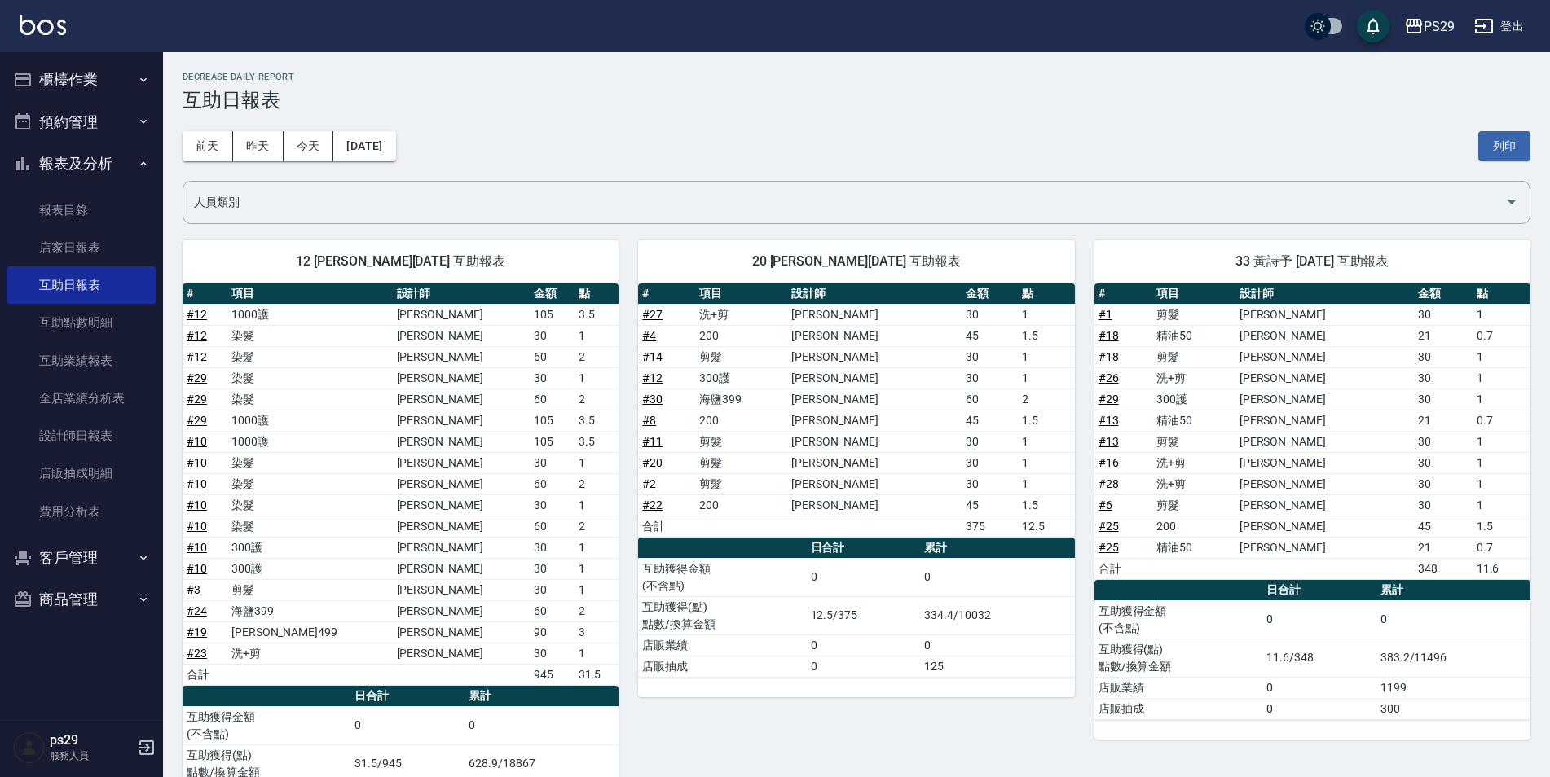
scroll to position [81, 0]
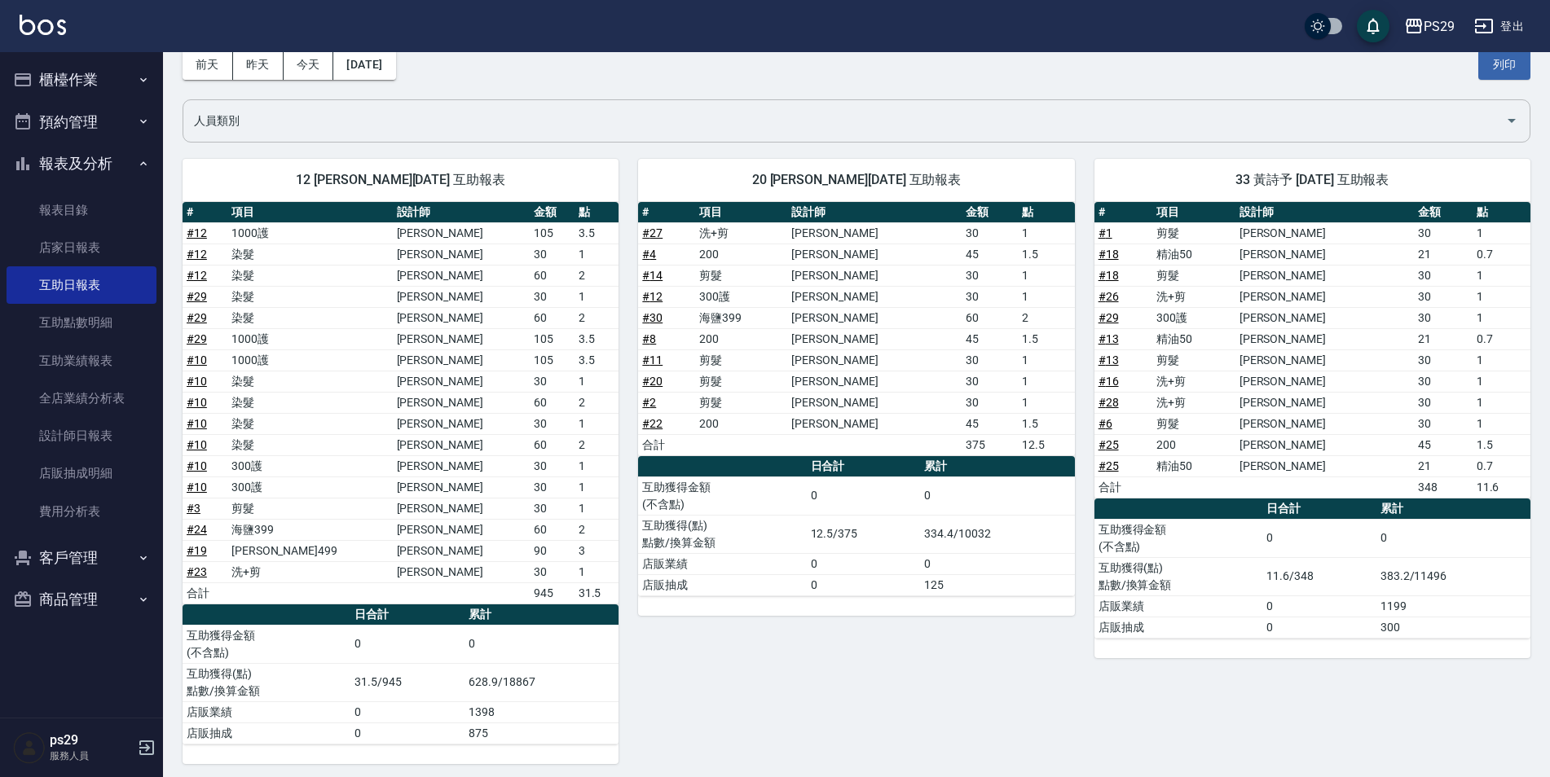
click at [1238, 99] on div "人員類別" at bounding box center [857, 120] width 1348 height 43
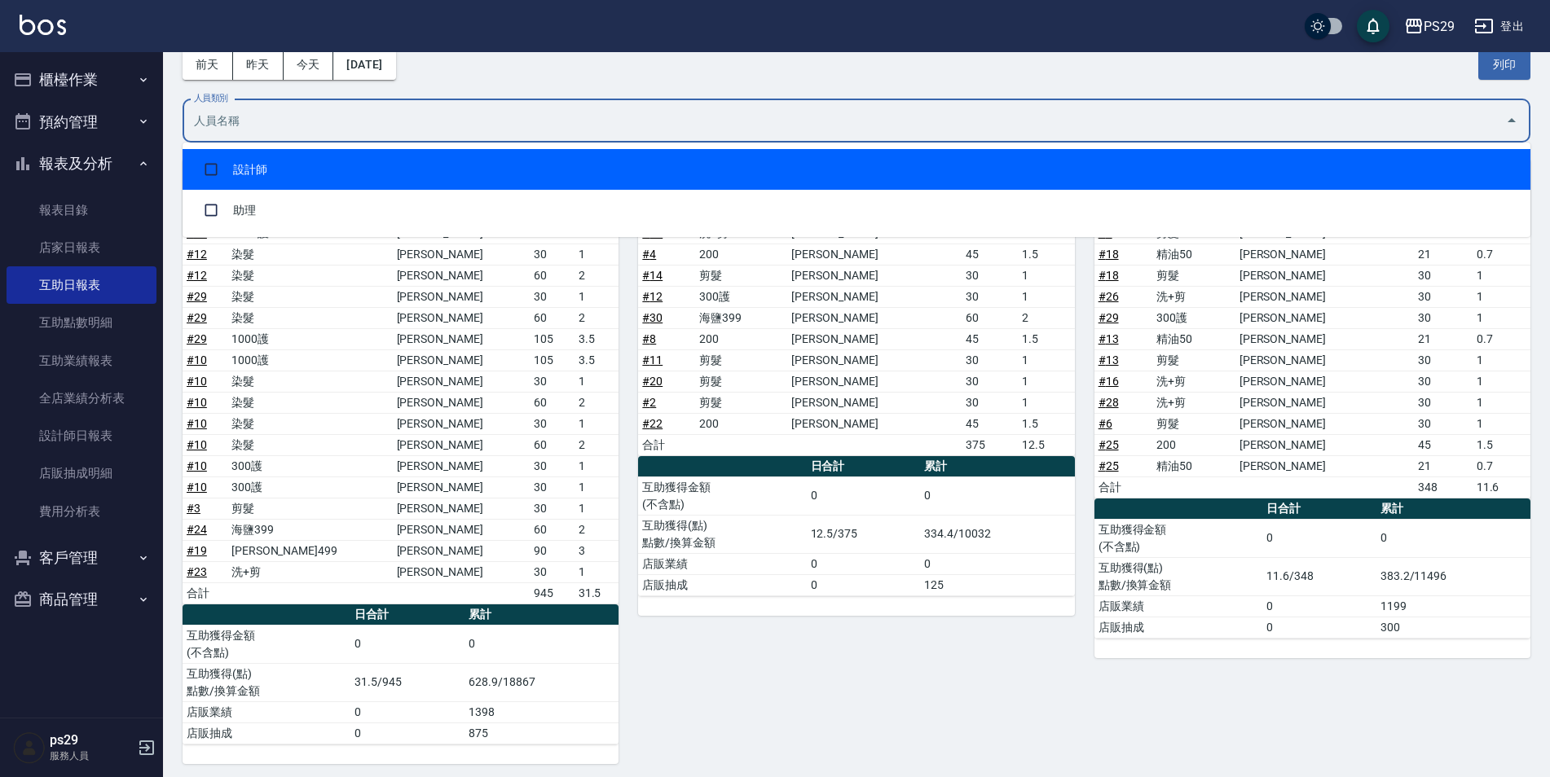
click at [611, 77] on div "[DATE] [DATE] [DATE] [DATE] 列印" at bounding box center [857, 64] width 1348 height 69
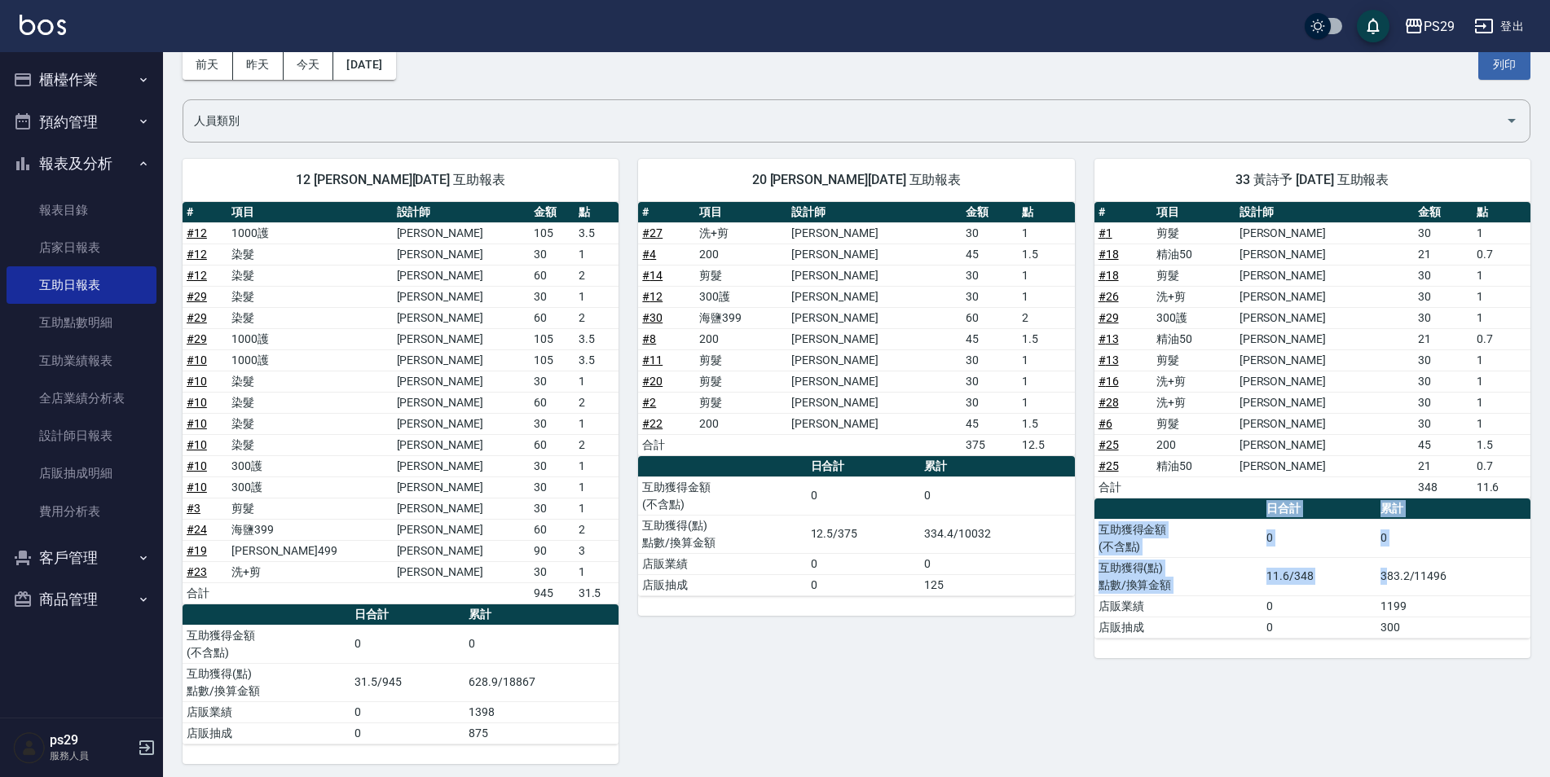
drag, startPoint x: 1384, startPoint y: 576, endPoint x: 1552, endPoint y: 561, distance: 168.5
click at [1550, 561] on html "PS29 登出 櫃檯作業 打帳單 帳單列表 現金收支登錄 高階收支登錄 材料自購登錄 每日結帳 排班表 現場電腦打卡 預約管理 預約管理 單日預約紀錄 單週預…" at bounding box center [775, 351] width 1550 height 865
click at [1110, 692] on div "33 黃詩予 [DATE] 互助報表 # 項目 設計師 金額 點 # 1 剪髮 [PERSON_NAME] 30 1 # 18 精油50 [PERSON_NA…" at bounding box center [1302, 451] width 455 height 625
click at [1253, 629] on td "店販抽成" at bounding box center [1178, 627] width 168 height 21
drag, startPoint x: 1375, startPoint y: 630, endPoint x: 1437, endPoint y: 644, distance: 64.2
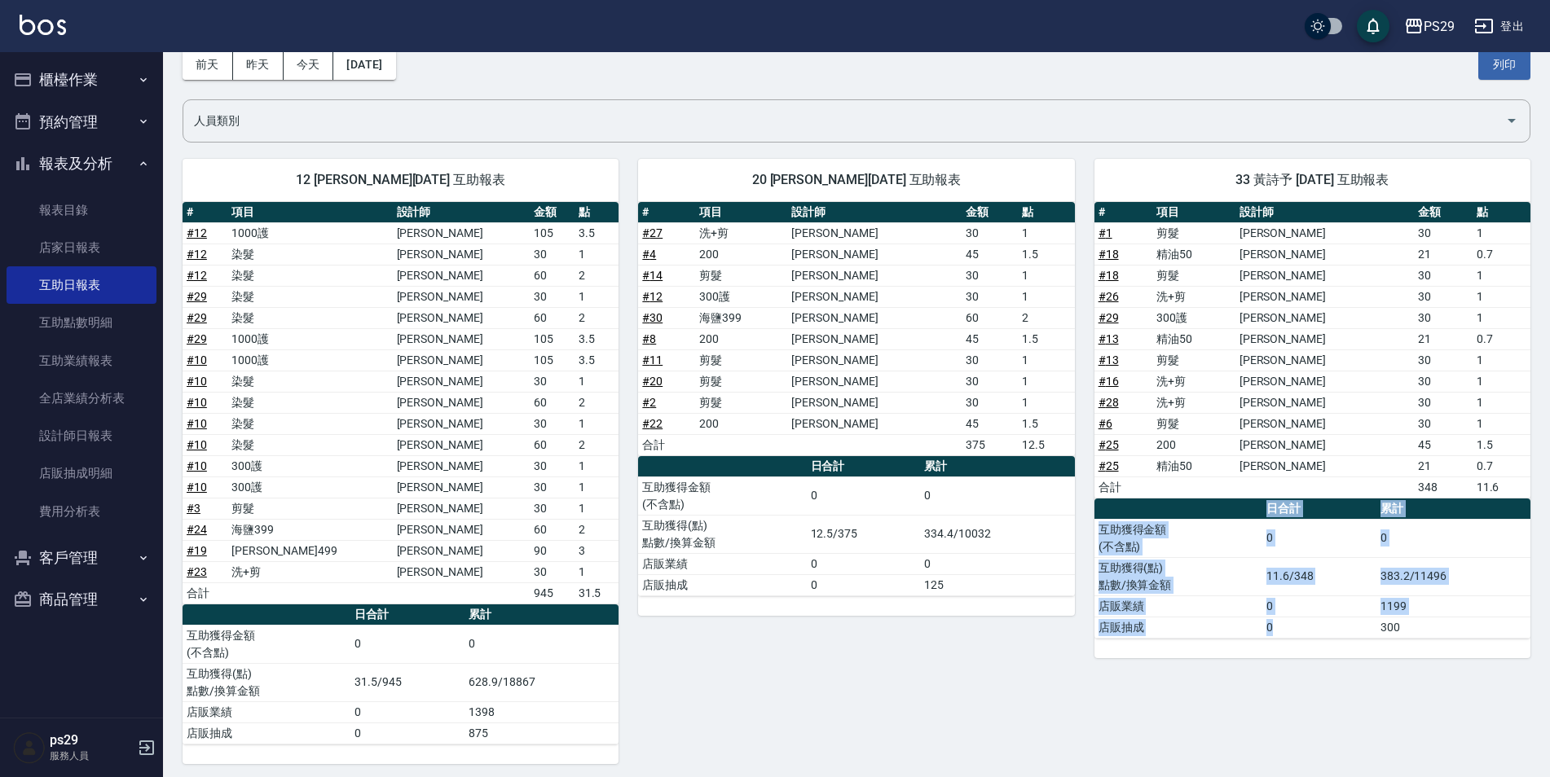
click at [1437, 644] on div "# 項目 設計師 金額 點 # 1 剪髮 [PERSON_NAME] 30 1 # 18 精油50 [PERSON_NAME] 21 0.7 # 18 剪髮 …" at bounding box center [1312, 430] width 436 height 456
drag, startPoint x: 1437, startPoint y: 644, endPoint x: 1399, endPoint y: 686, distance: 57.1
click at [1399, 686] on div "33 黃詩予 [DATE] 互助報表 # 項目 設計師 金額 點 # 1 剪髮 [PERSON_NAME] 30 1 # 18 精油50 [PERSON_NA…" at bounding box center [1302, 451] width 455 height 625
drag, startPoint x: 1384, startPoint y: 609, endPoint x: 1392, endPoint y: 609, distance: 8.2
click at [1392, 609] on td "1199" at bounding box center [1453, 606] width 154 height 21
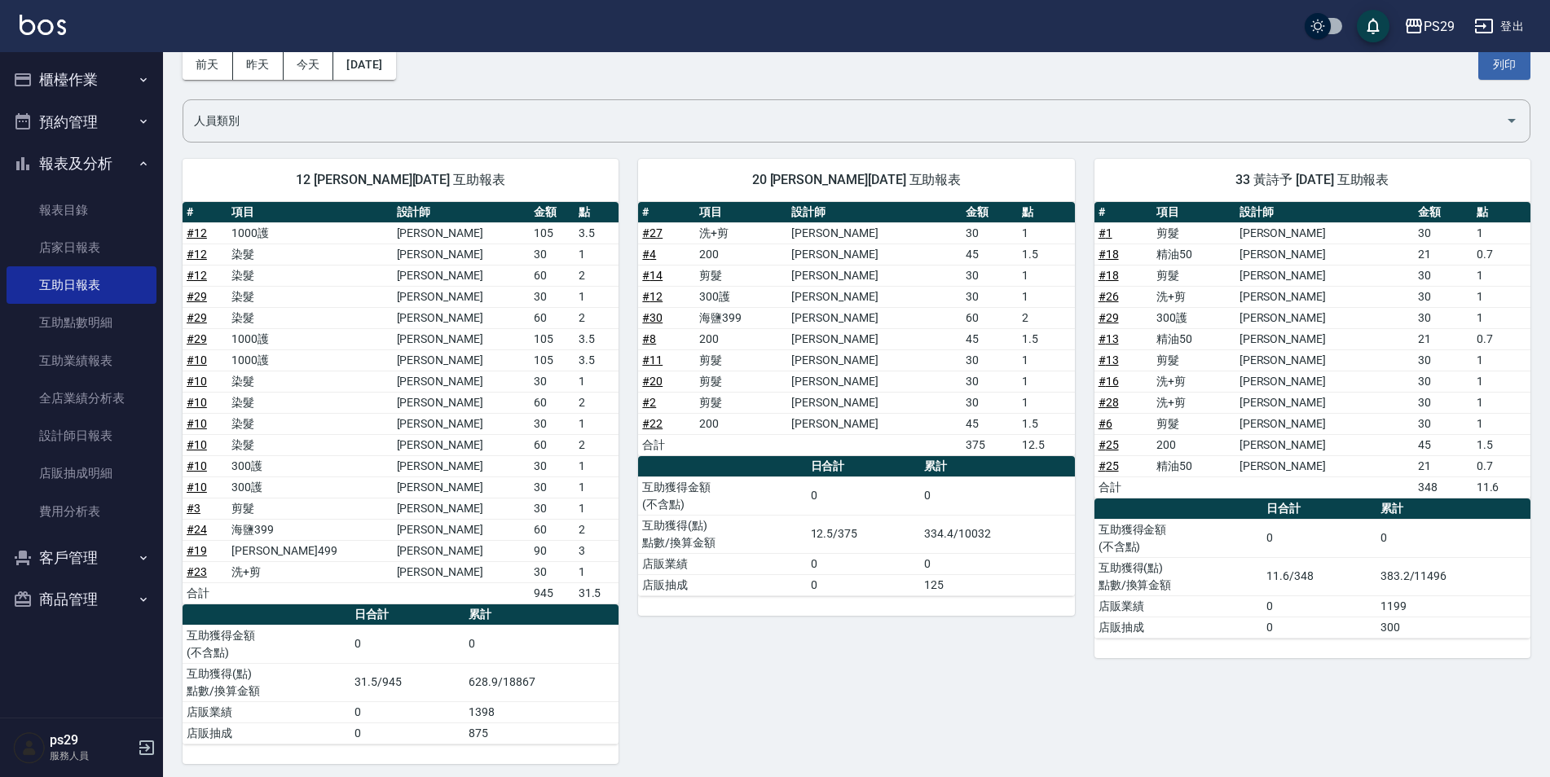
click at [1051, 662] on div "20 [PERSON_NAME][DATE] 互助報表 # 項目 設計師 金額 點 # 27 洗+剪 [PERSON_NAME]維 30 1 # 4 200 …" at bounding box center [845, 451] width 455 height 625
